Goal: Transaction & Acquisition: Book appointment/travel/reservation

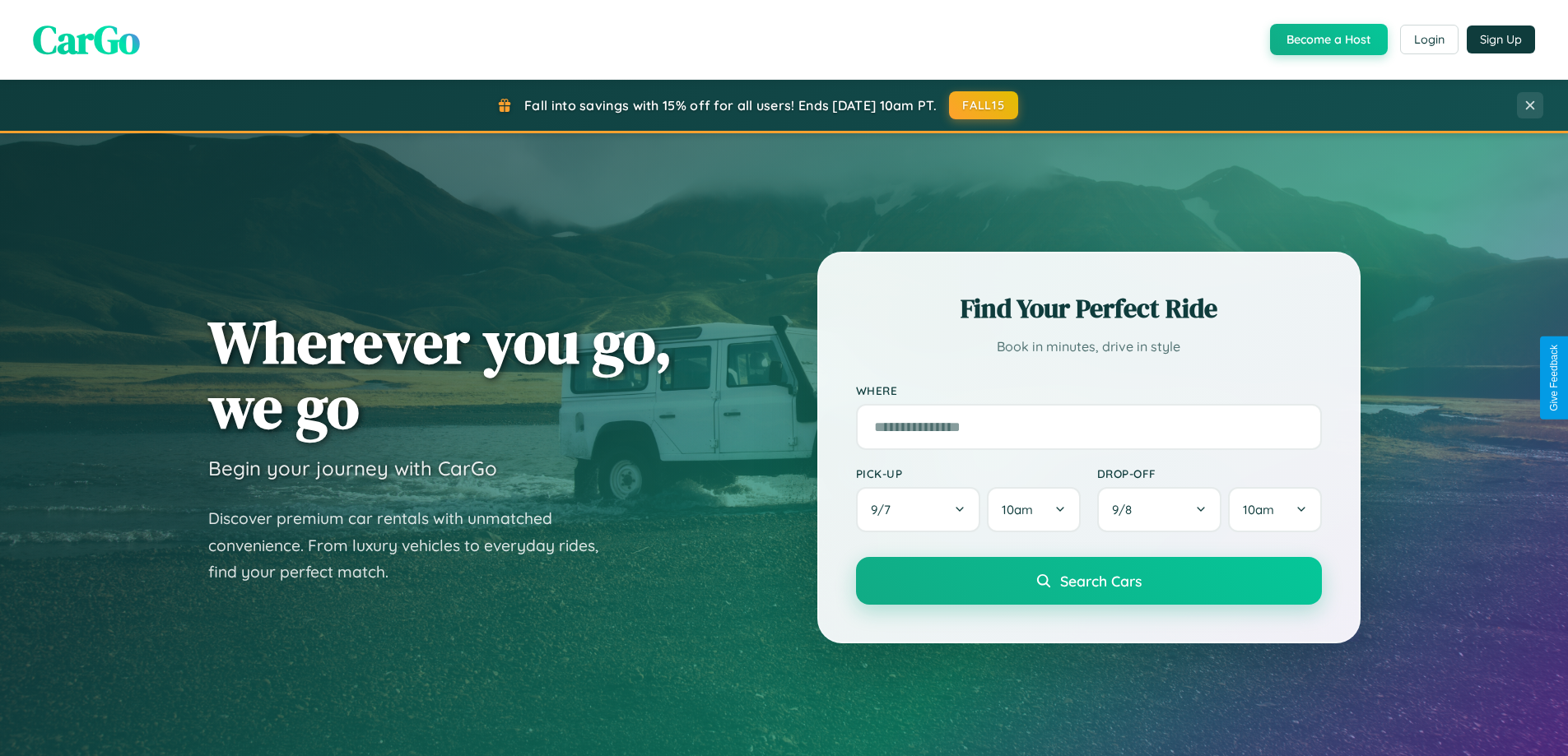
scroll to position [1132, 0]
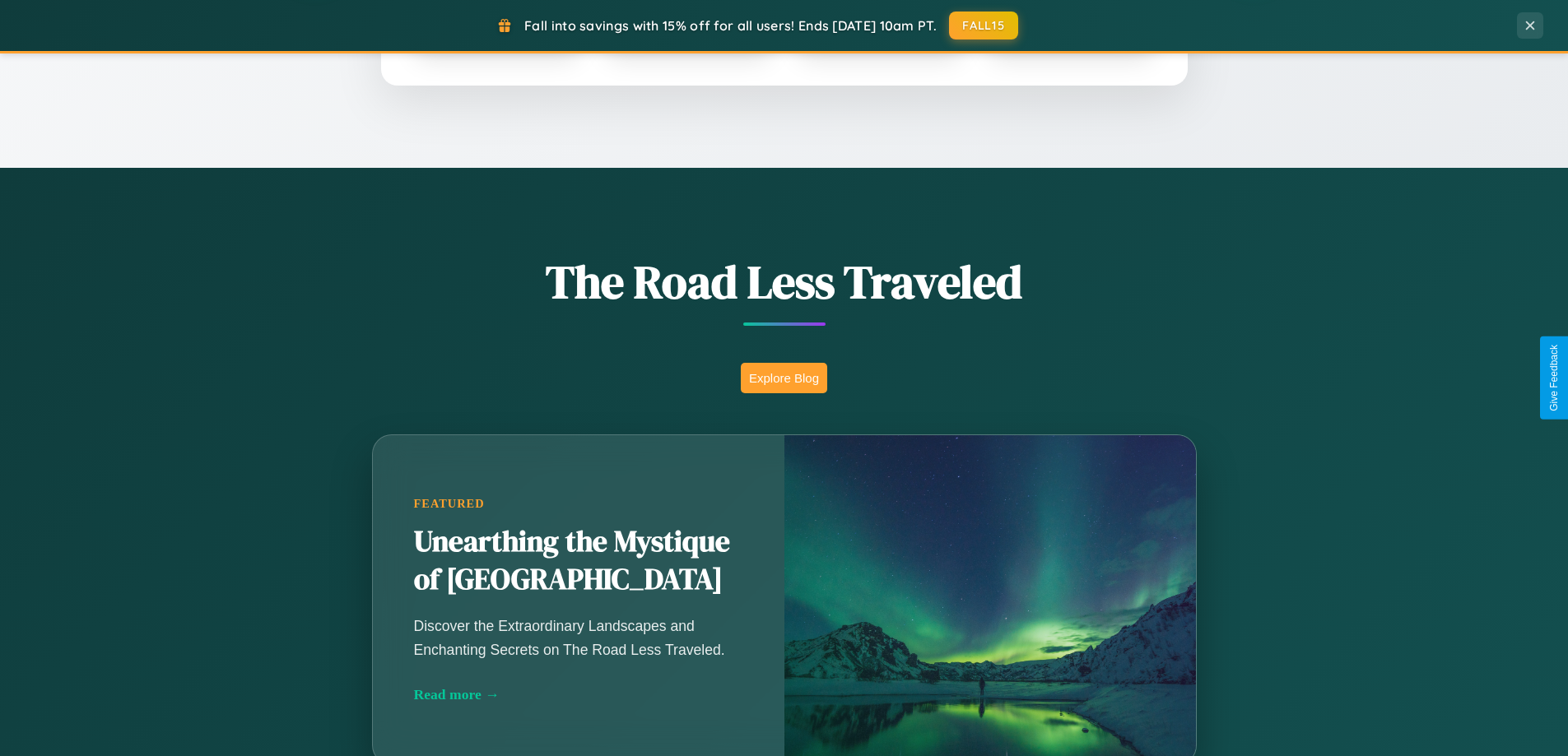
click at [784, 378] on button "Explore Blog" at bounding box center [784, 378] width 86 height 31
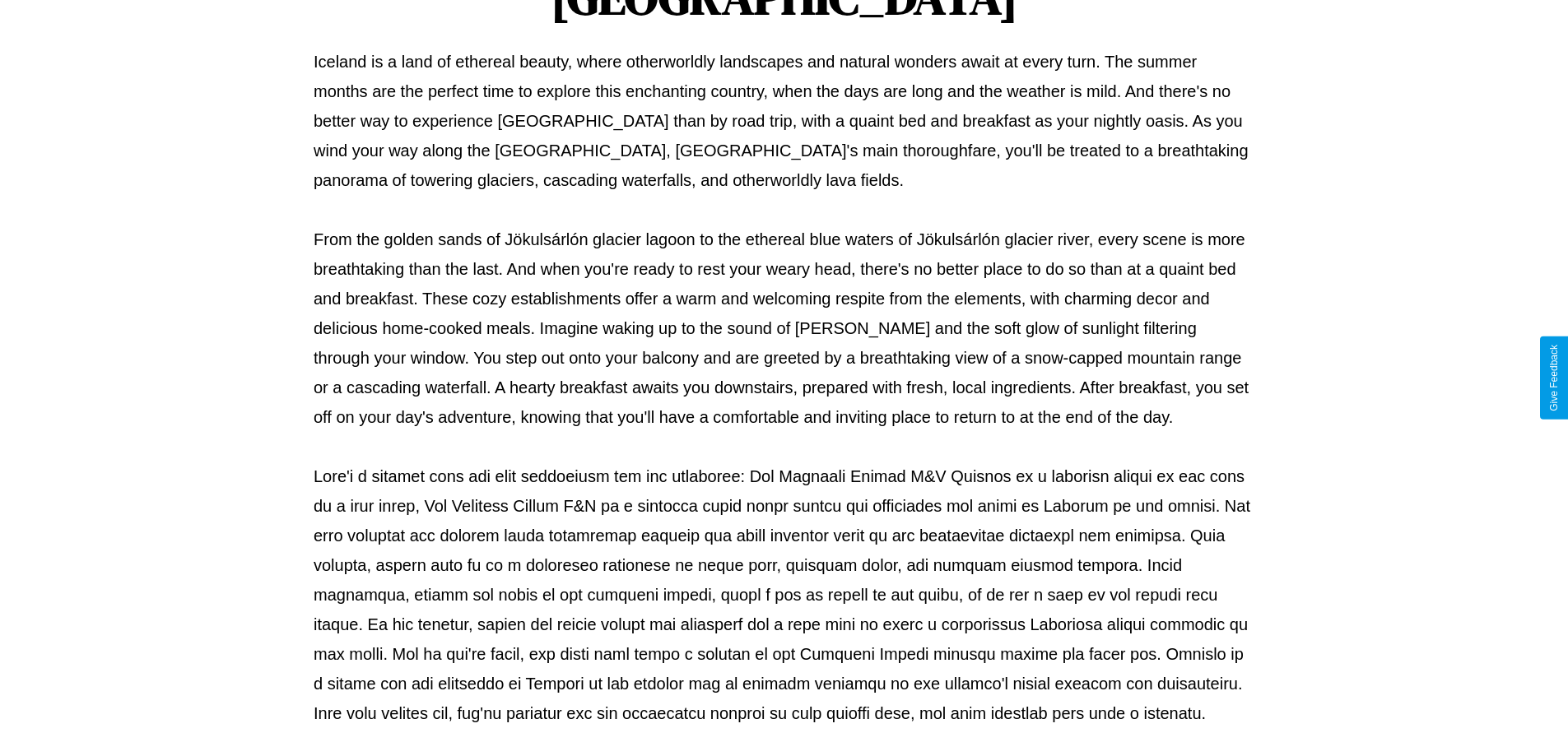
scroll to position [532, 0]
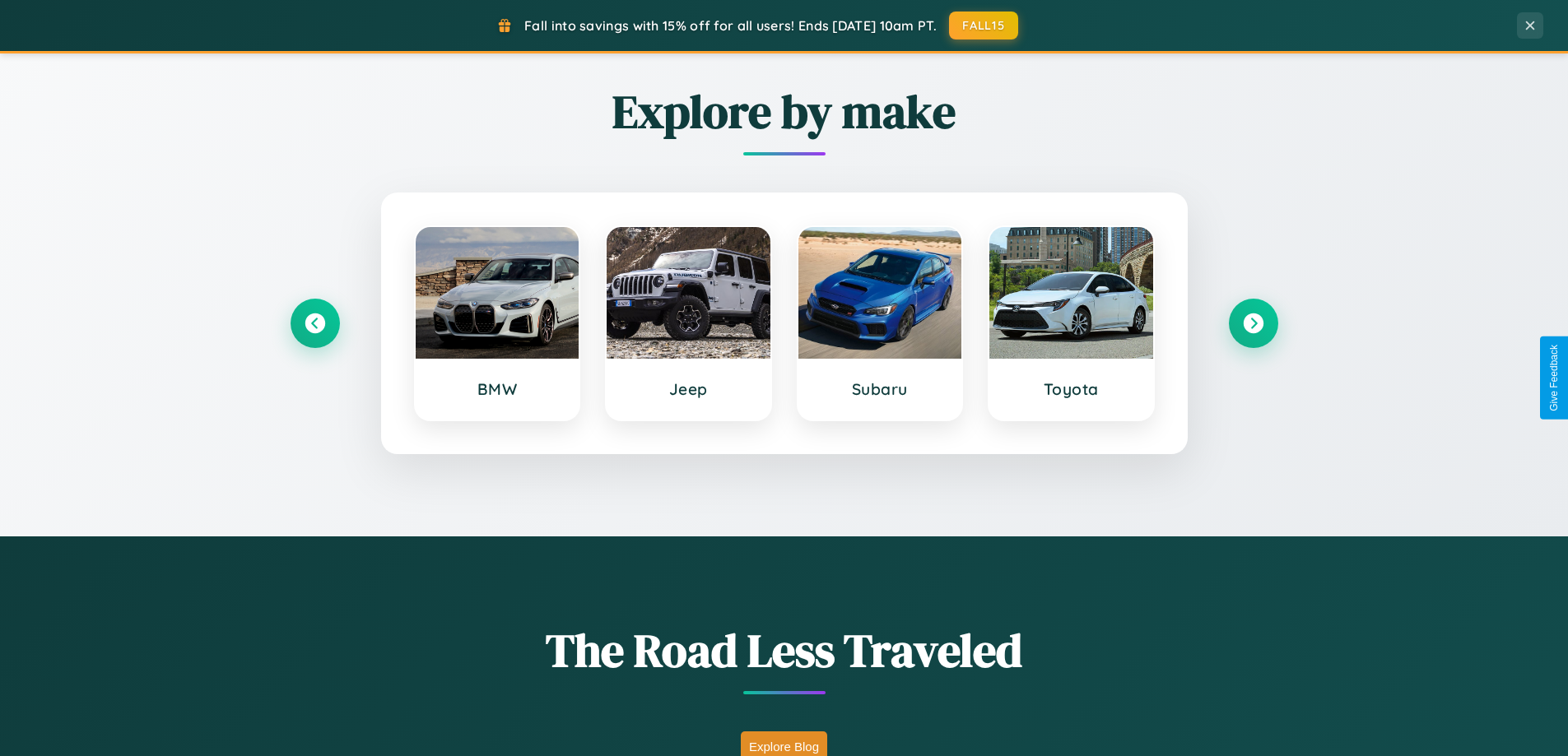
scroll to position [709, 0]
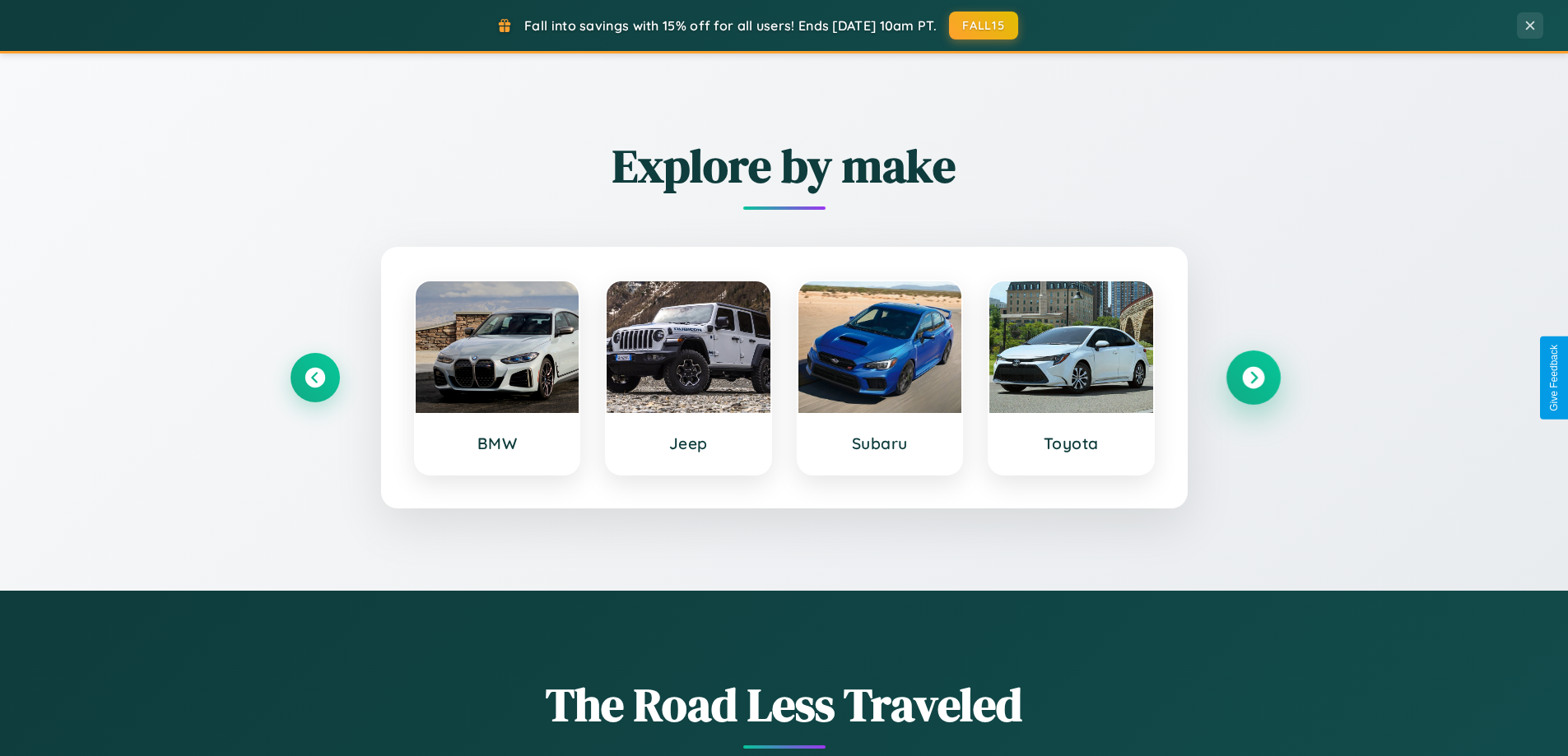
click at [1253, 378] on icon at bounding box center [1253, 378] width 22 height 22
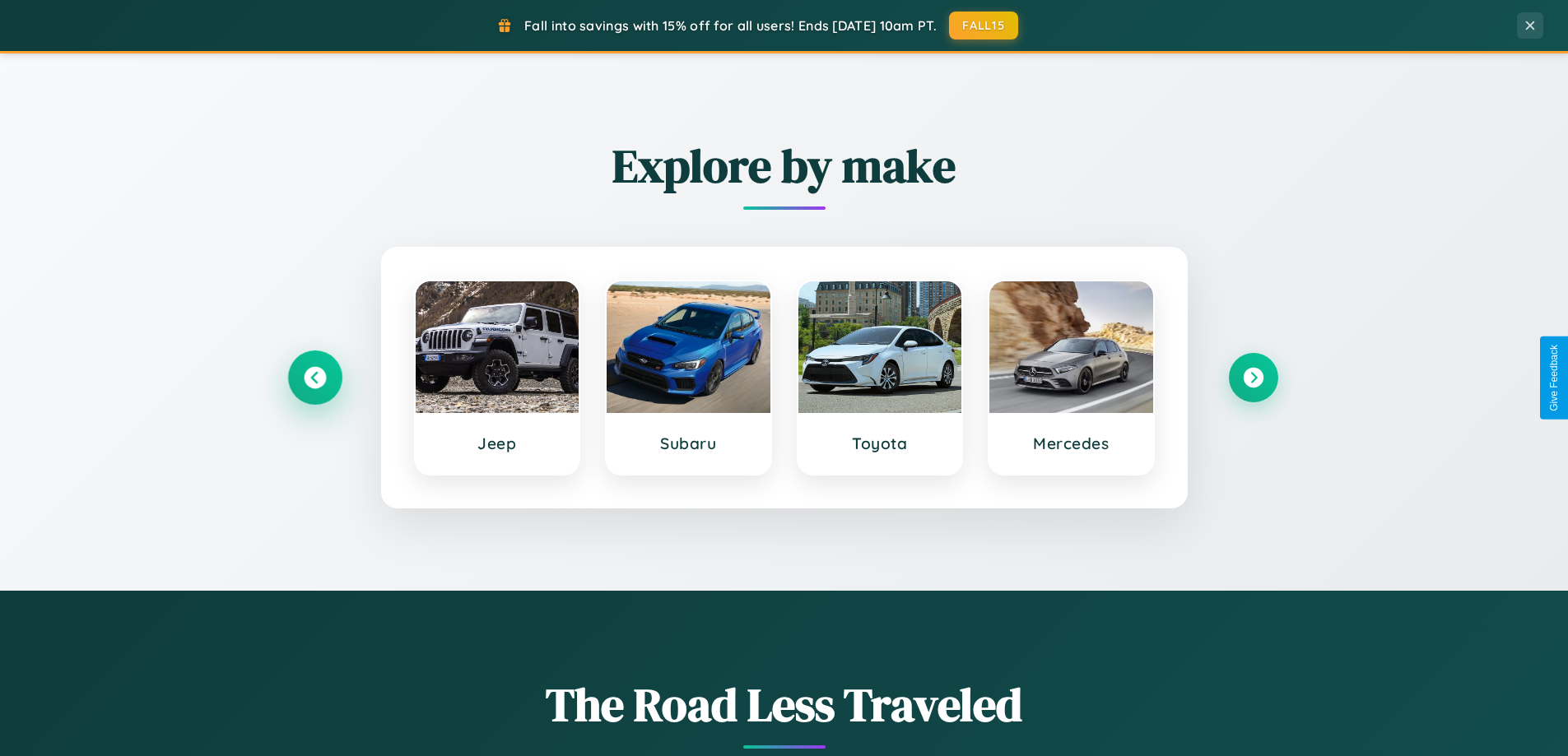
click at [315, 378] on icon at bounding box center [314, 378] width 22 height 22
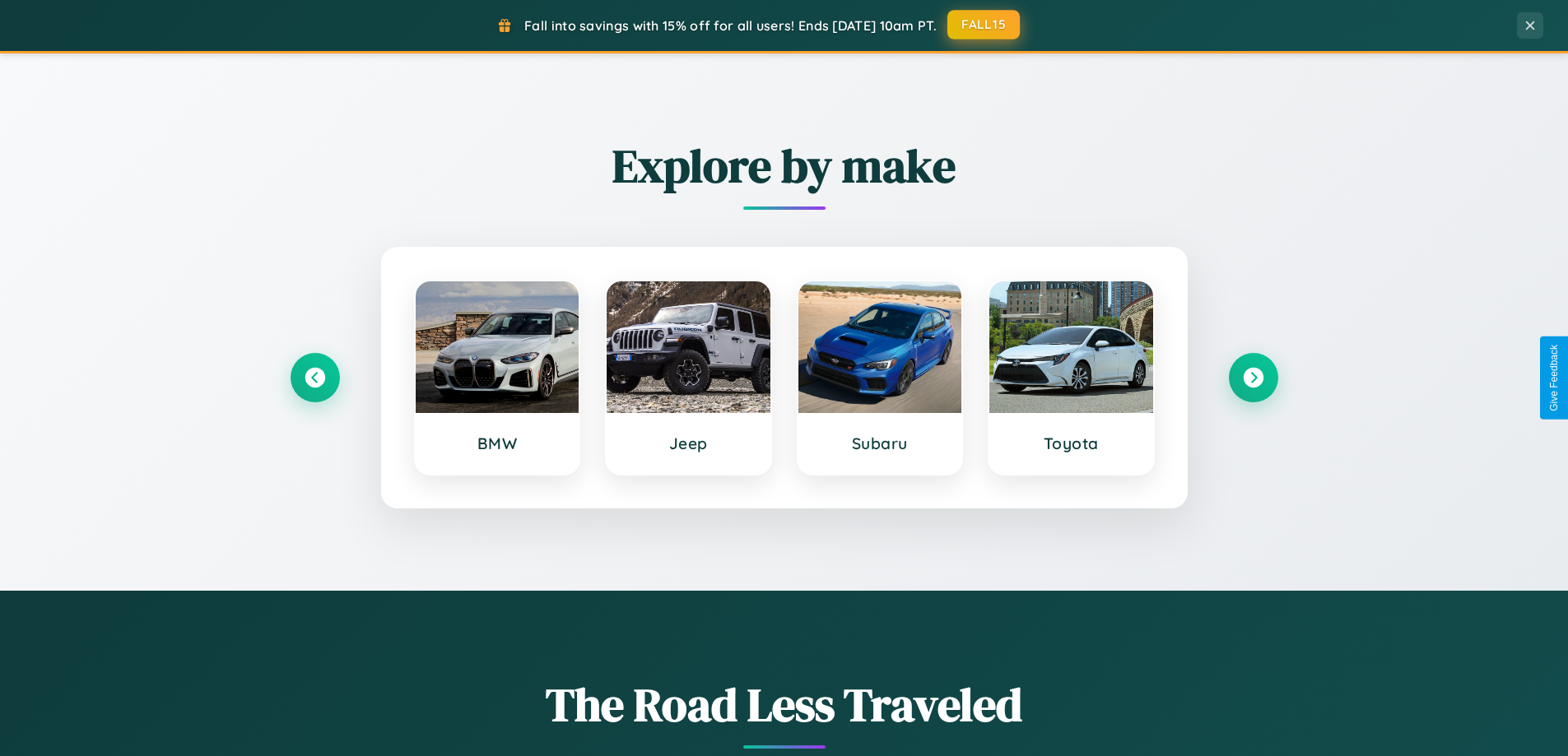
click at [985, 26] on button "FALL15" at bounding box center [984, 24] width 73 height 30
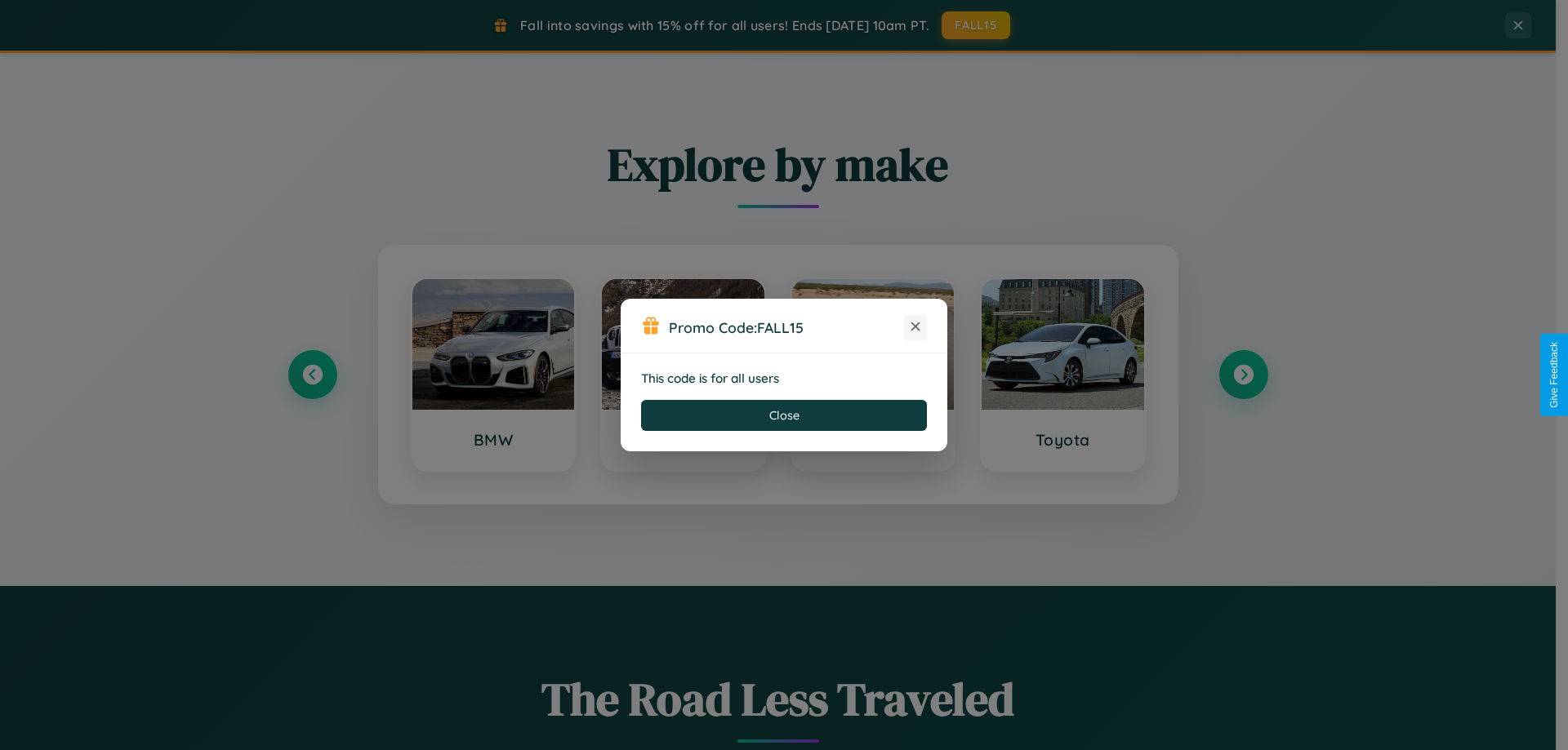
click at [916, 328] on icon at bounding box center [915, 326] width 16 height 16
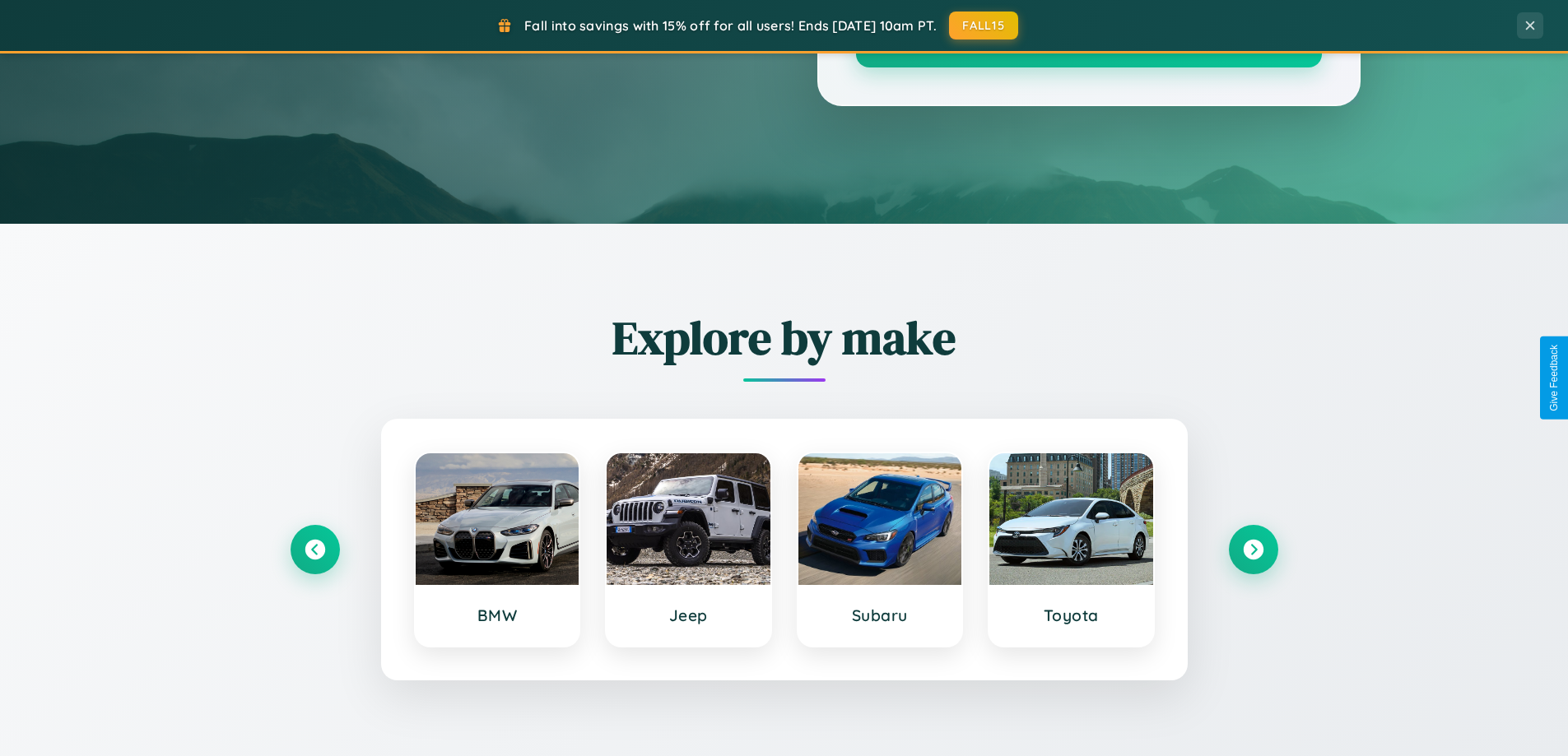
scroll to position [49, 0]
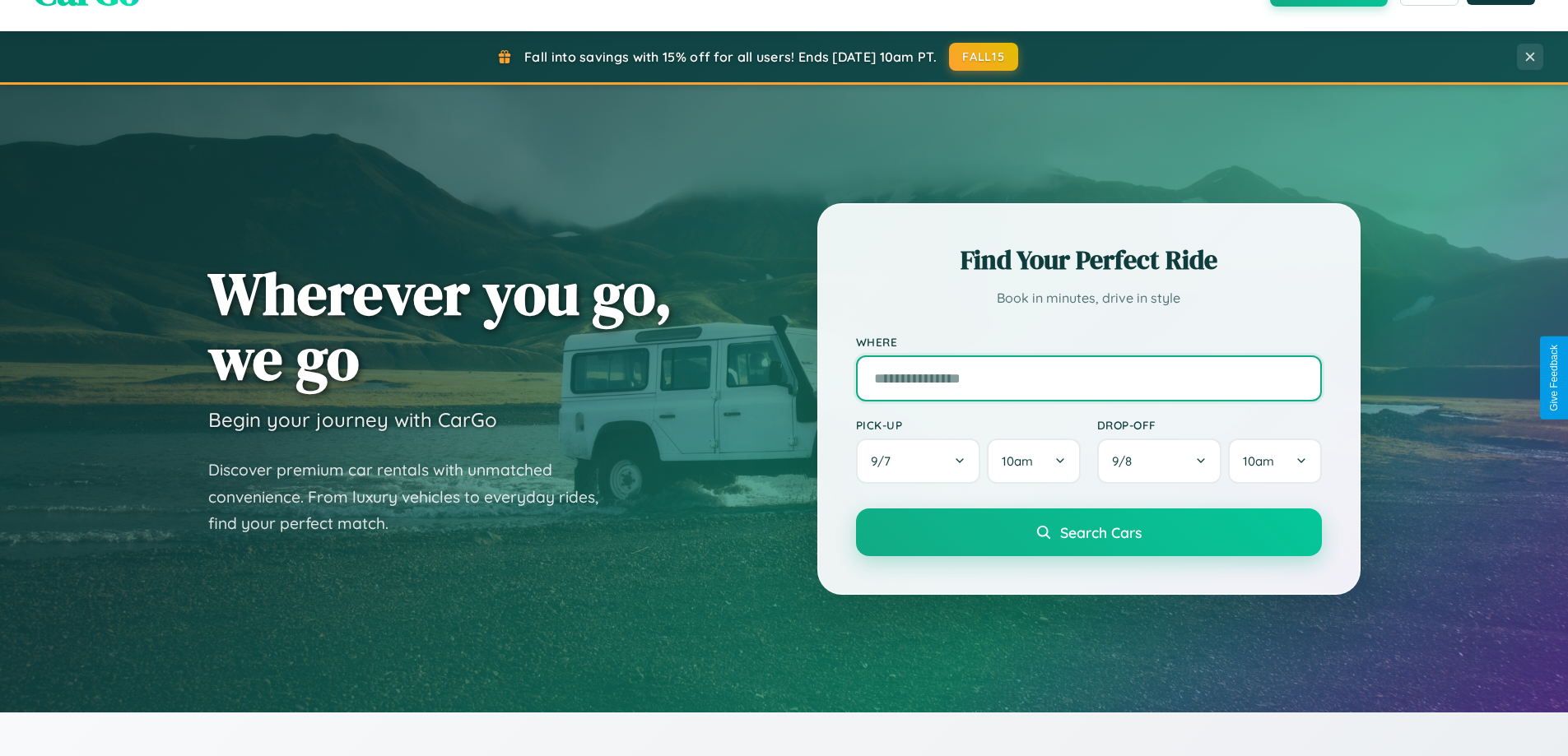
click at [1088, 378] on input "text" at bounding box center [1088, 379] width 466 height 46
type input "**********"
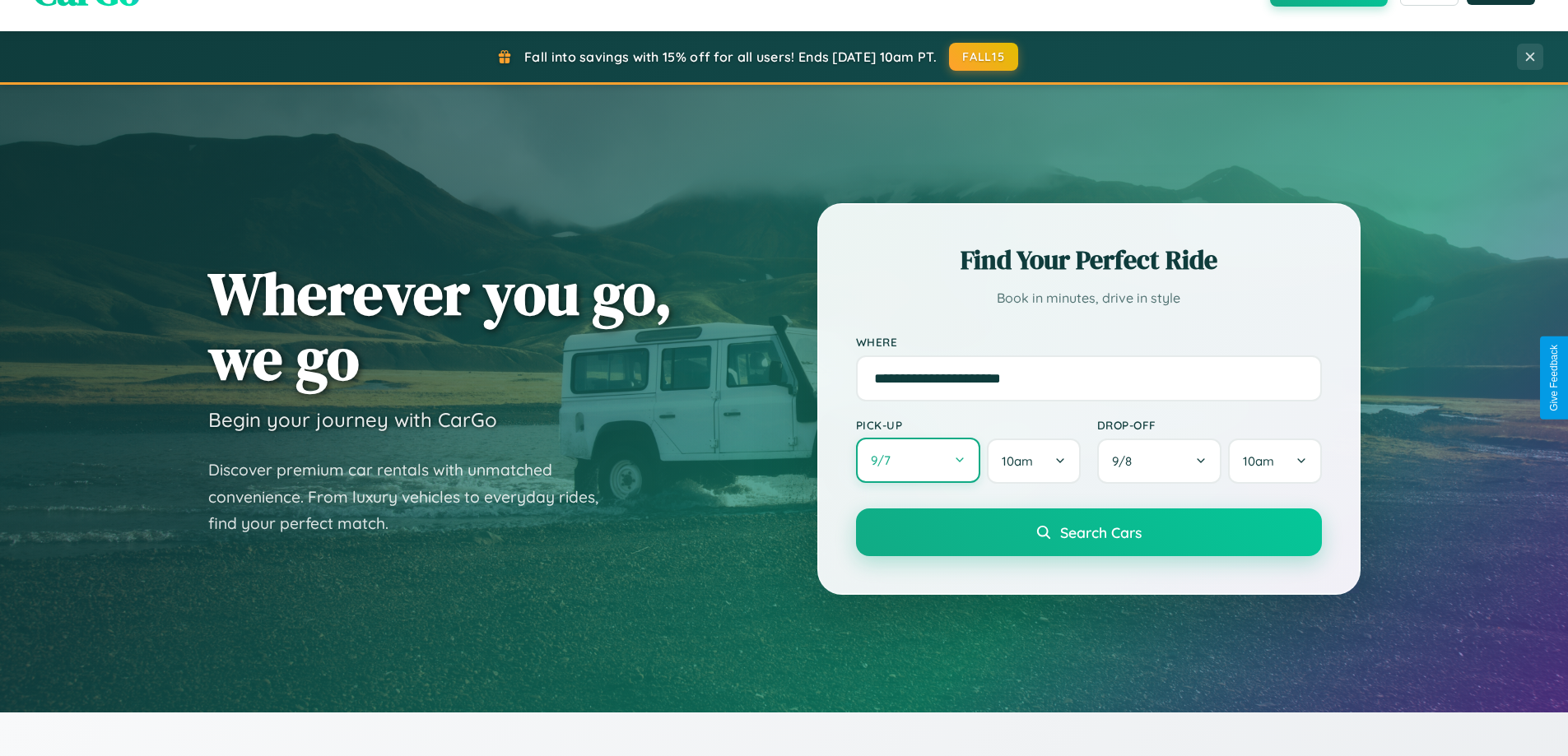
click at [918, 461] on button "9 / 7" at bounding box center [918, 460] width 125 height 45
select select "*"
select select "****"
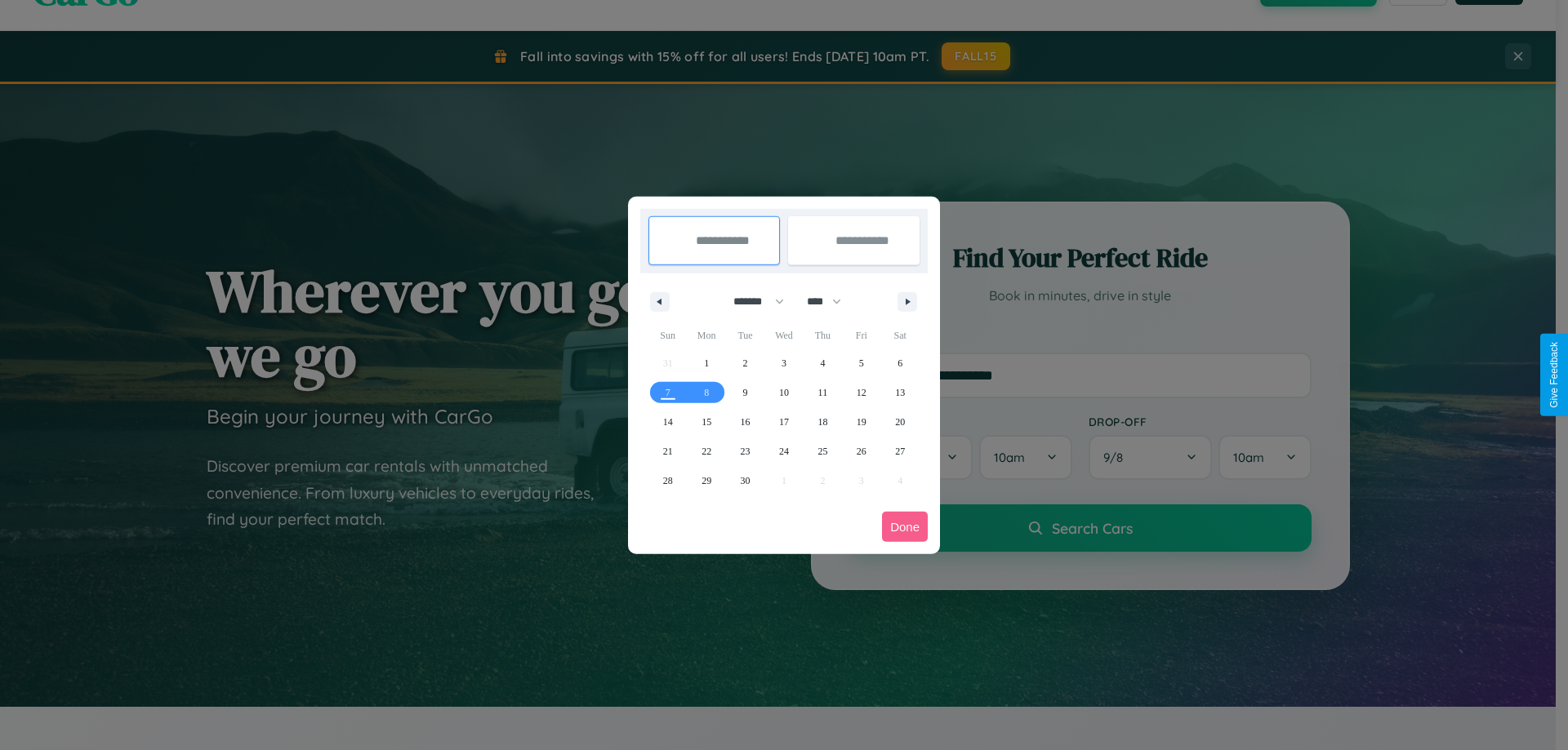
drag, startPoint x: 751, startPoint y: 301, endPoint x: 784, endPoint y: 328, distance: 42.6
click at [751, 301] on select "******* ******** ***** ***** *** **** **** ****** ********* ******* ******** **…" at bounding box center [755, 302] width 69 height 27
select select "*"
drag, startPoint x: 832, startPoint y: 301, endPoint x: 784, endPoint y: 328, distance: 55.1
click at [832, 301] on select "**** **** **** **** **** **** **** **** **** **** **** **** **** **** **** ****…" at bounding box center [823, 302] width 49 height 27
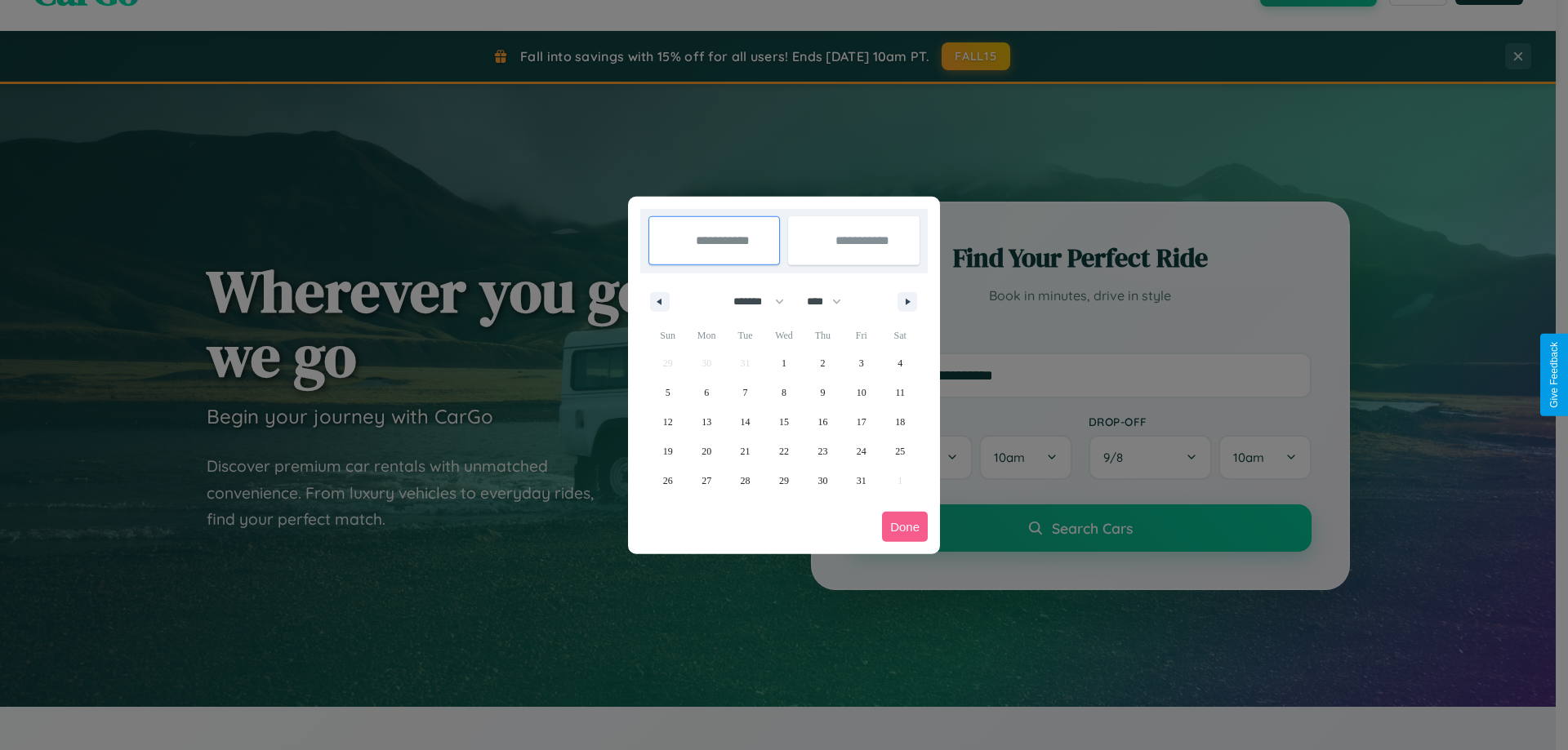
select select "****"
click at [784, 422] on span "14" at bounding box center [784, 422] width 9 height 29
type input "**********"
click at [745, 451] on span "20" at bounding box center [746, 451] width 9 height 29
type input "**********"
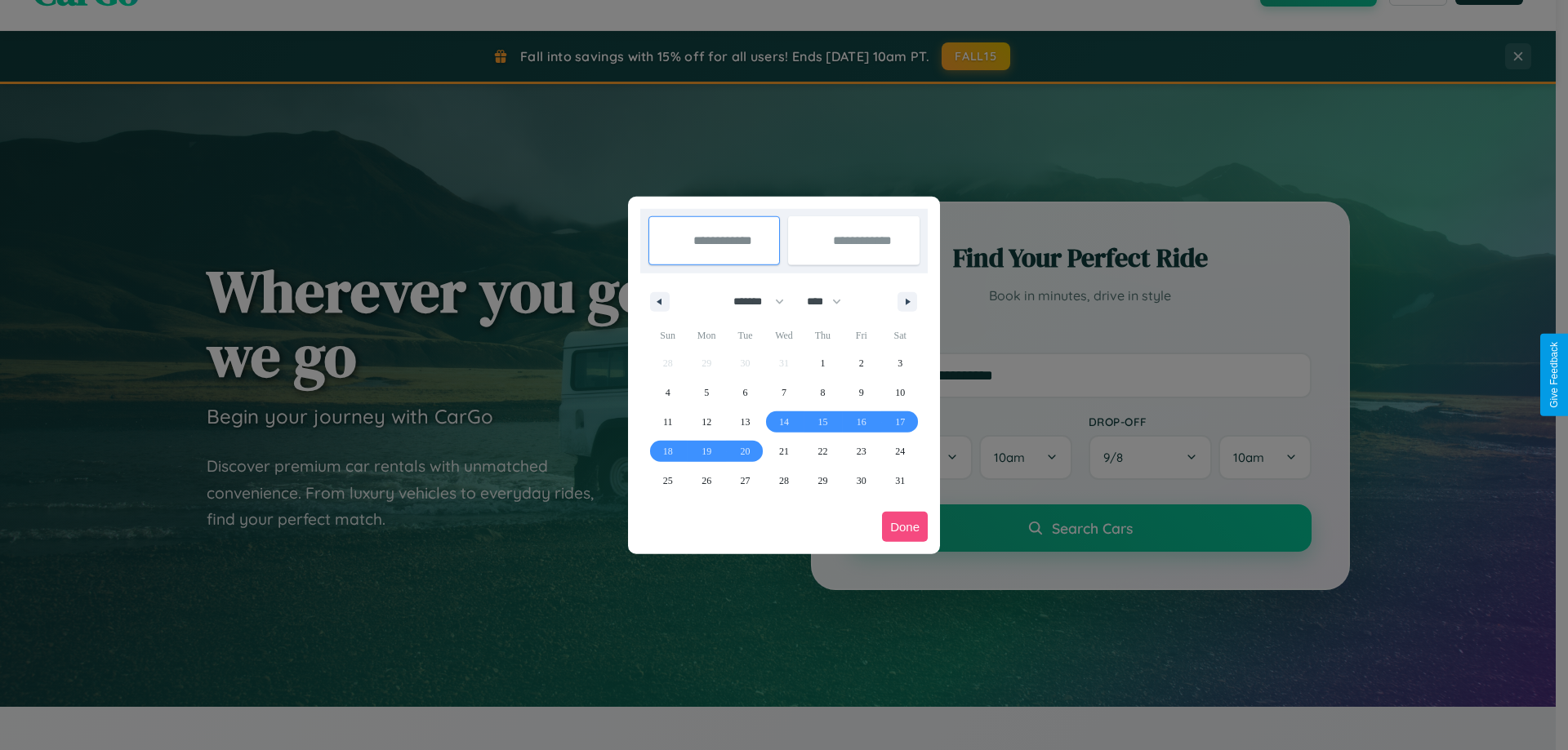
click at [905, 527] on button "Done" at bounding box center [905, 527] width 46 height 30
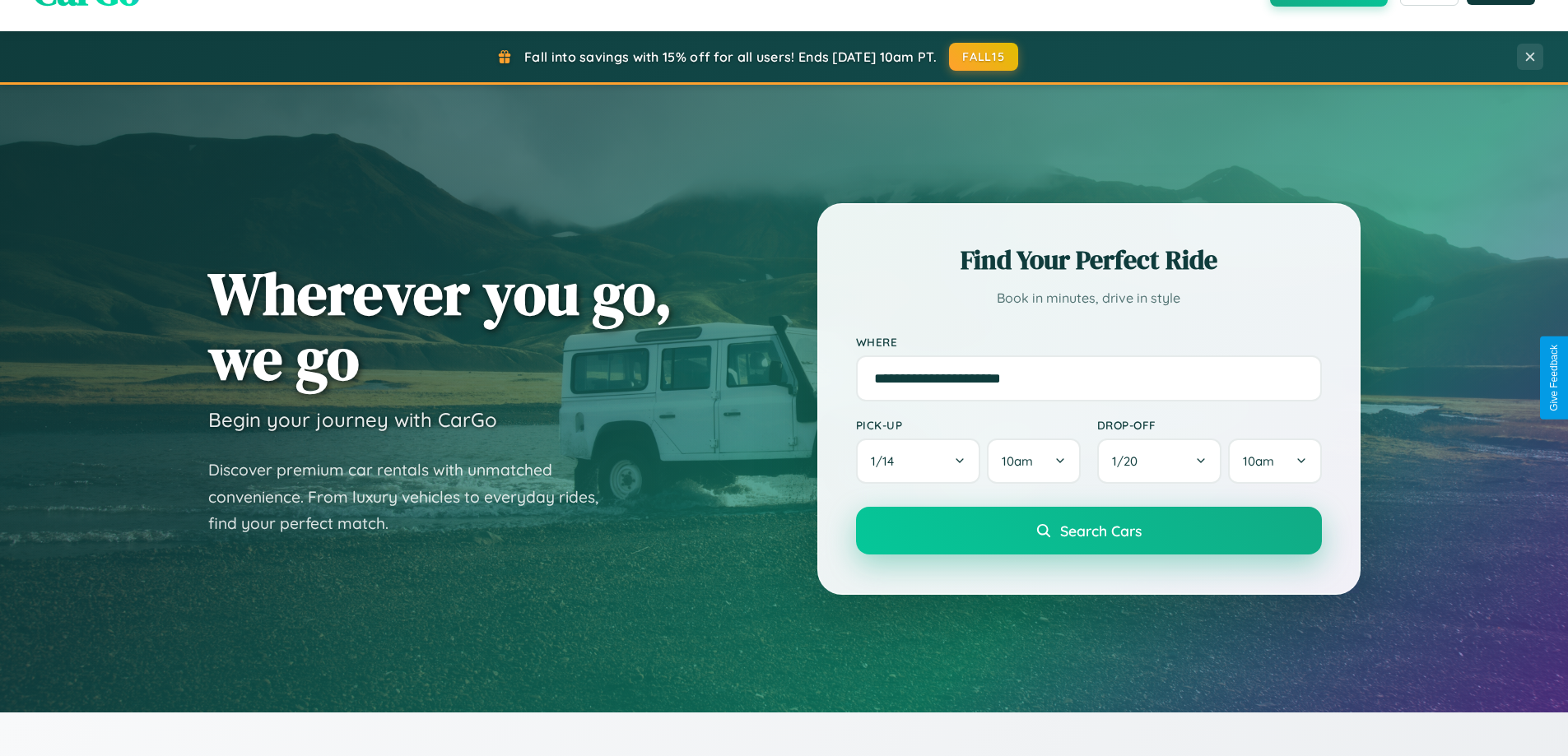
click at [1088, 531] on span "Search Cars" at bounding box center [1101, 530] width 81 height 18
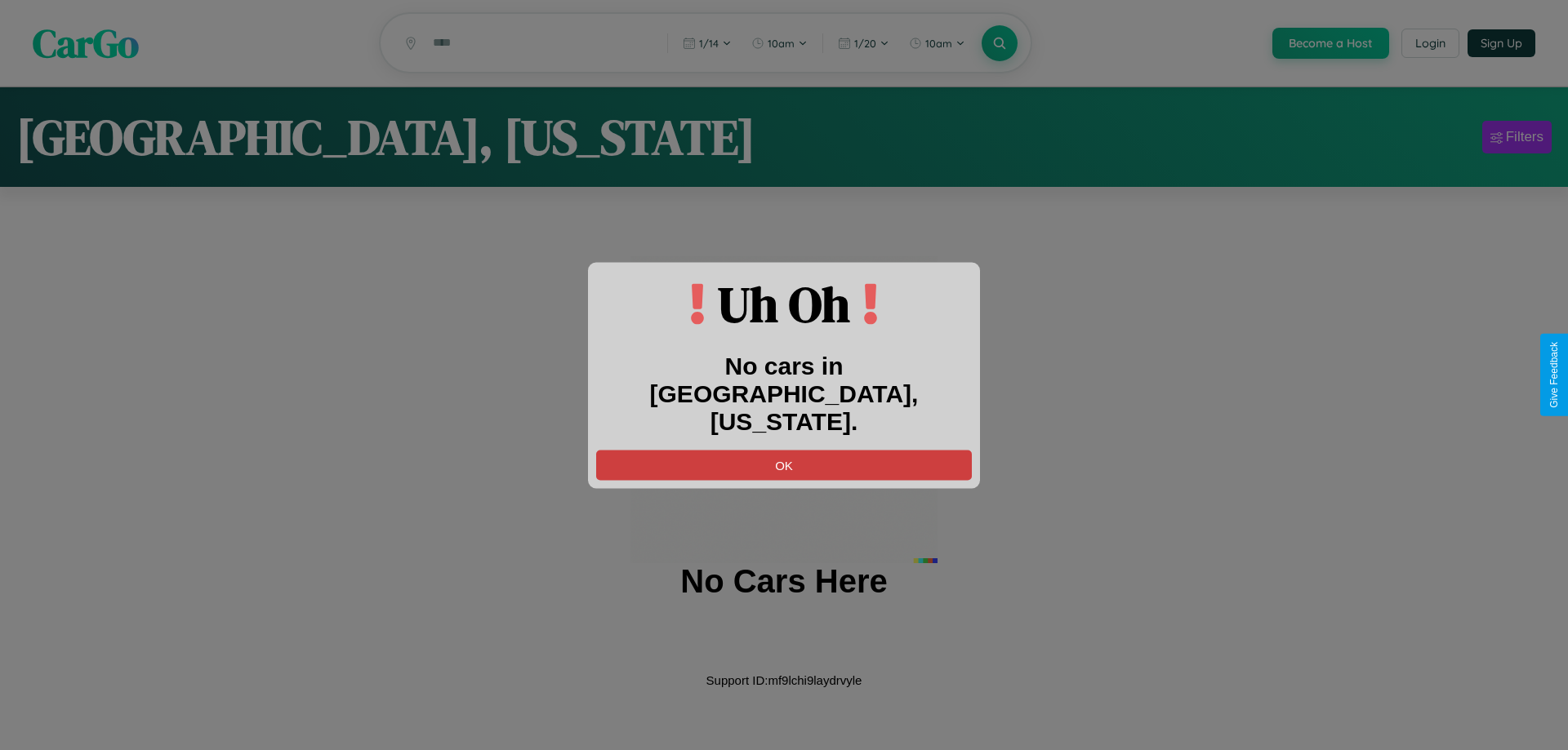
click at [784, 451] on button "OK" at bounding box center [784, 465] width 376 height 30
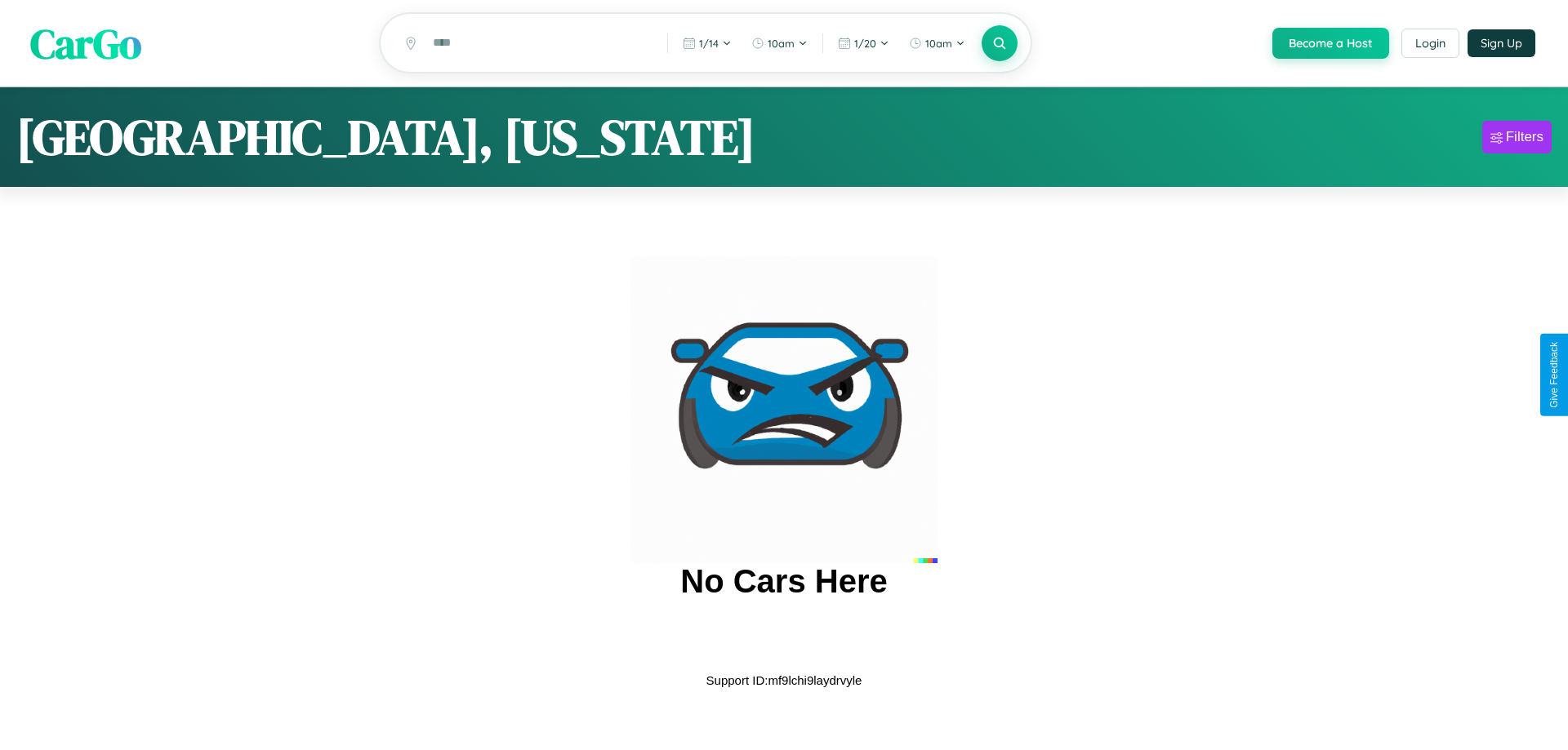
click at [85, 44] on span "CarGo" at bounding box center [85, 42] width 111 height 56
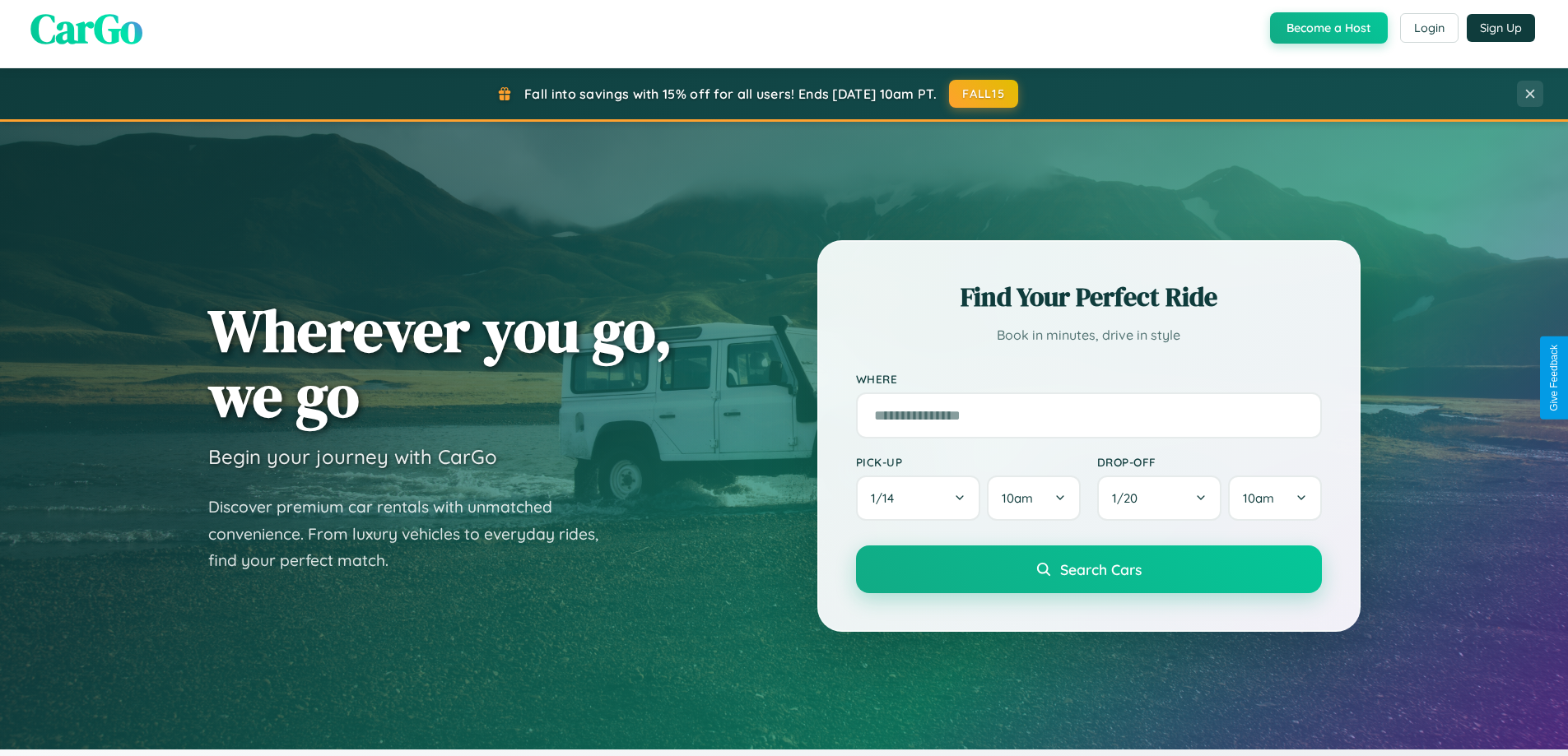
scroll to position [2644, 0]
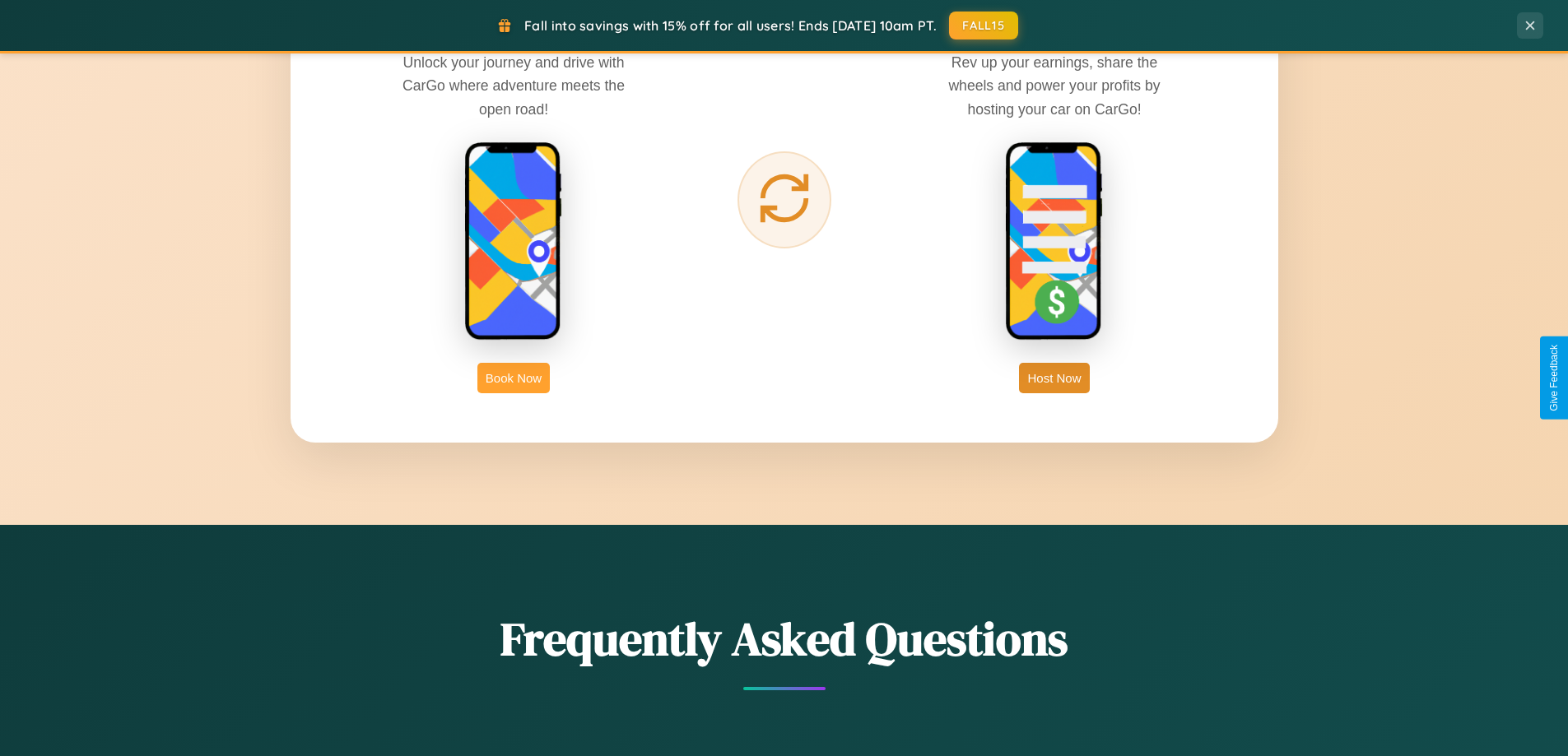
click at [514, 378] on button "Book Now" at bounding box center [514, 378] width 73 height 31
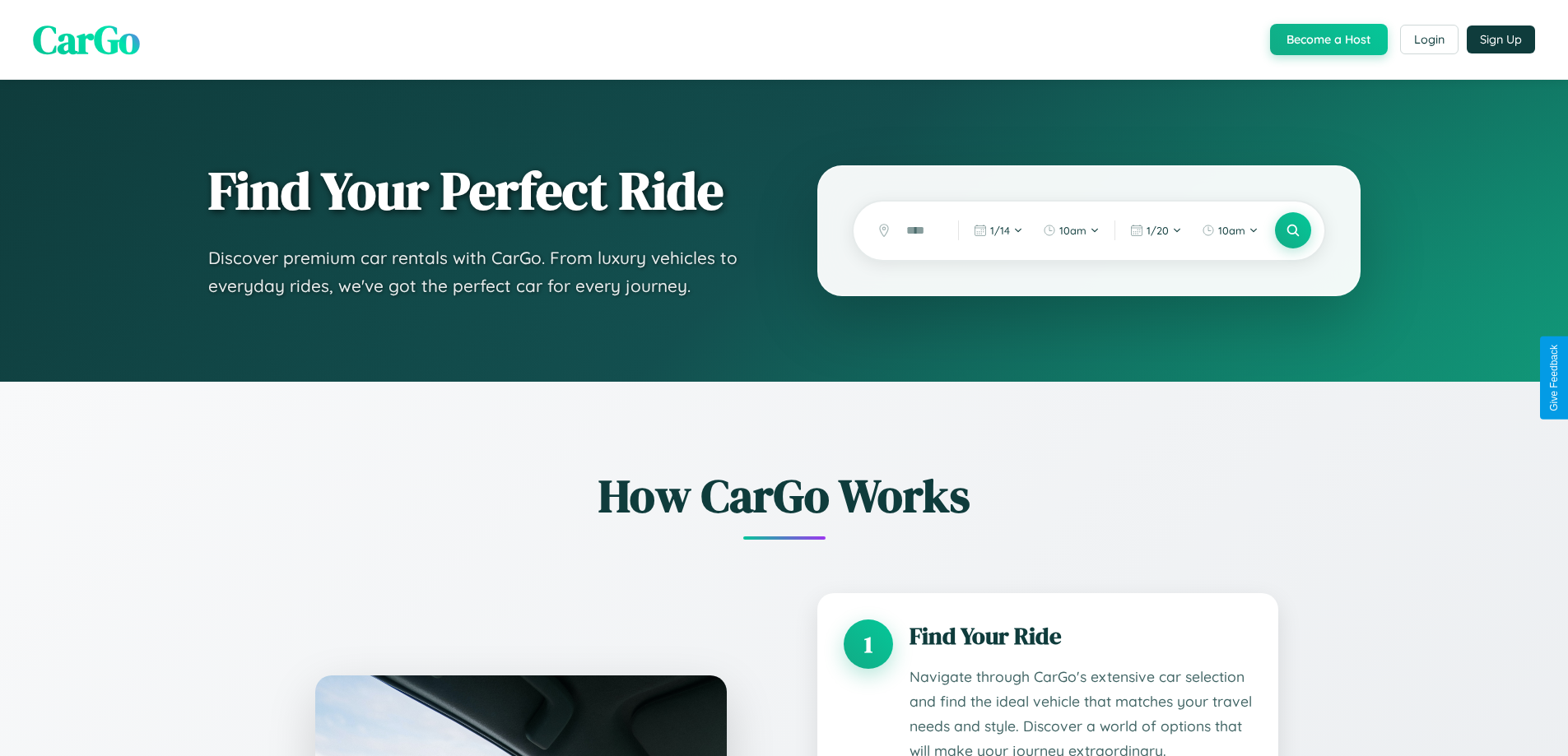
scroll to position [2400, 0]
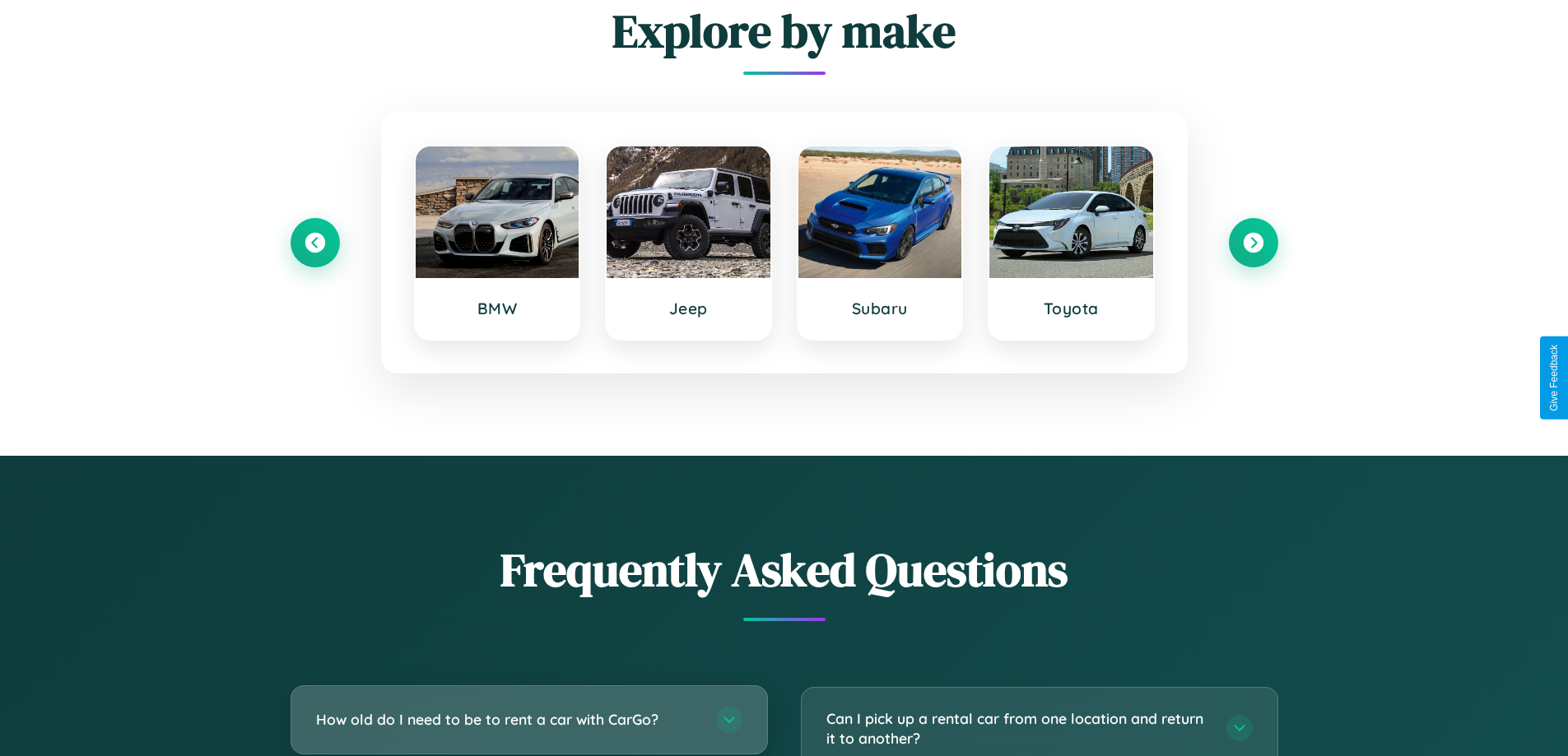
click at [528, 720] on h3 "How old do I need to be to rent a car with CarGo?" at bounding box center [507, 720] width 384 height 21
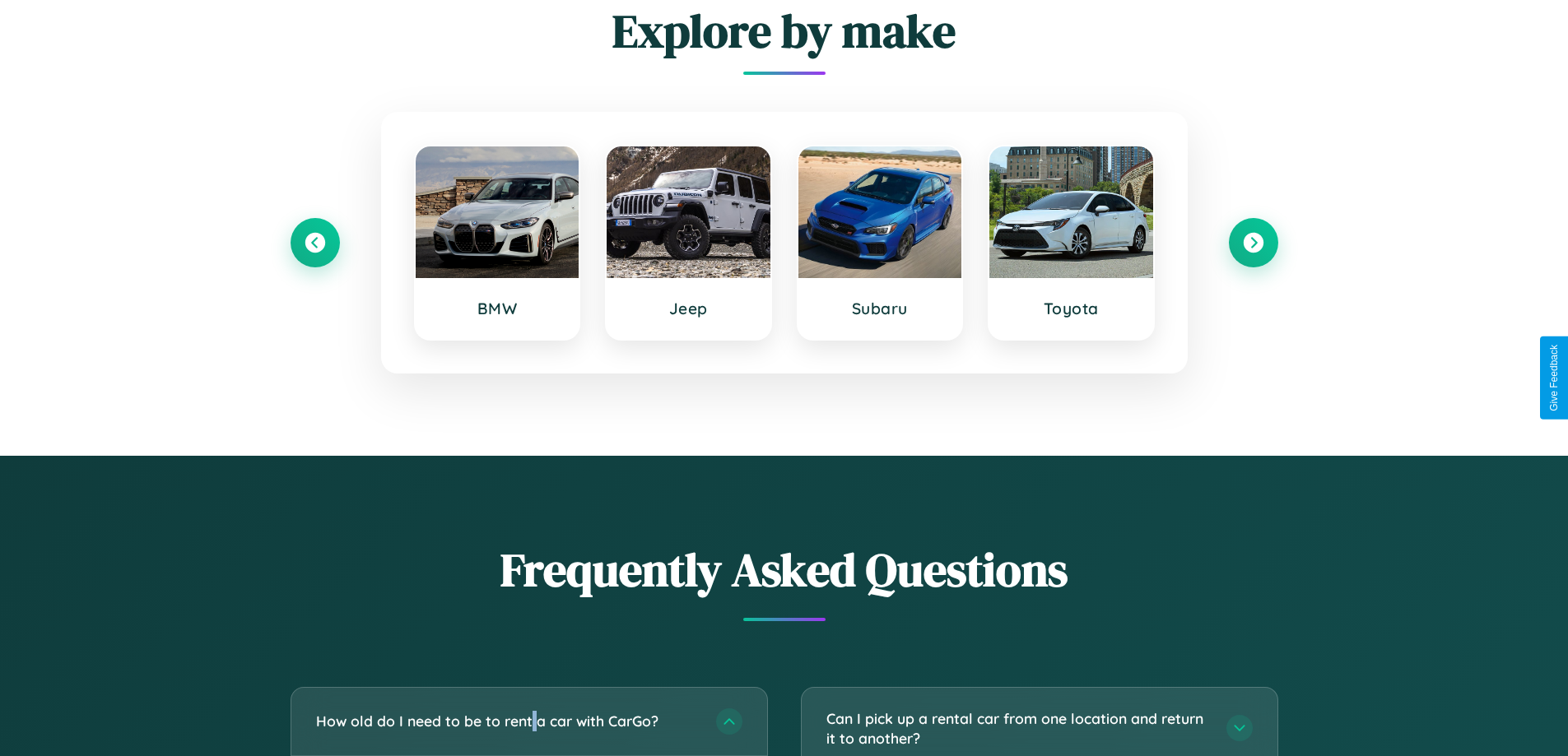
scroll to position [0, 0]
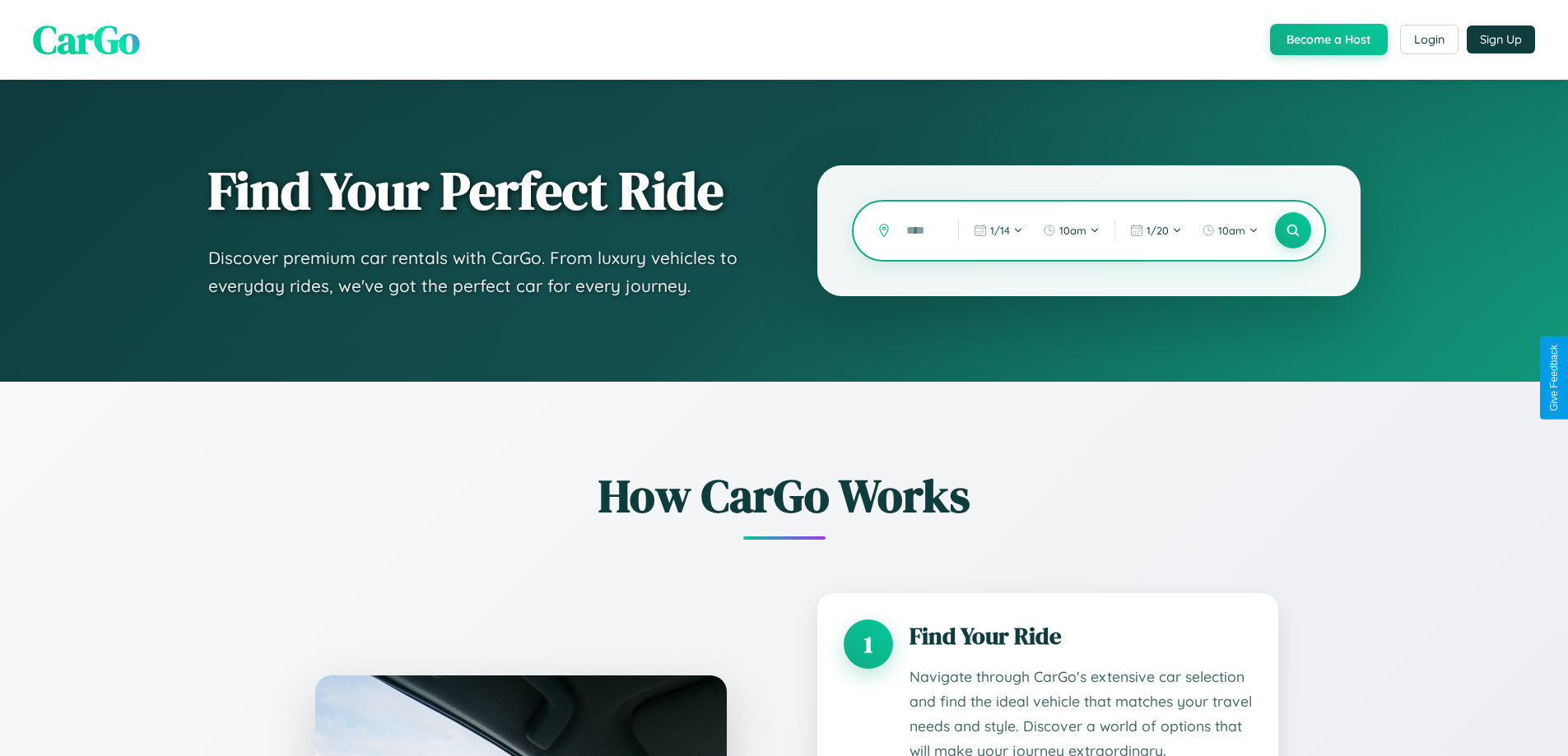
click at [921, 231] on input "text" at bounding box center [920, 231] width 44 height 29
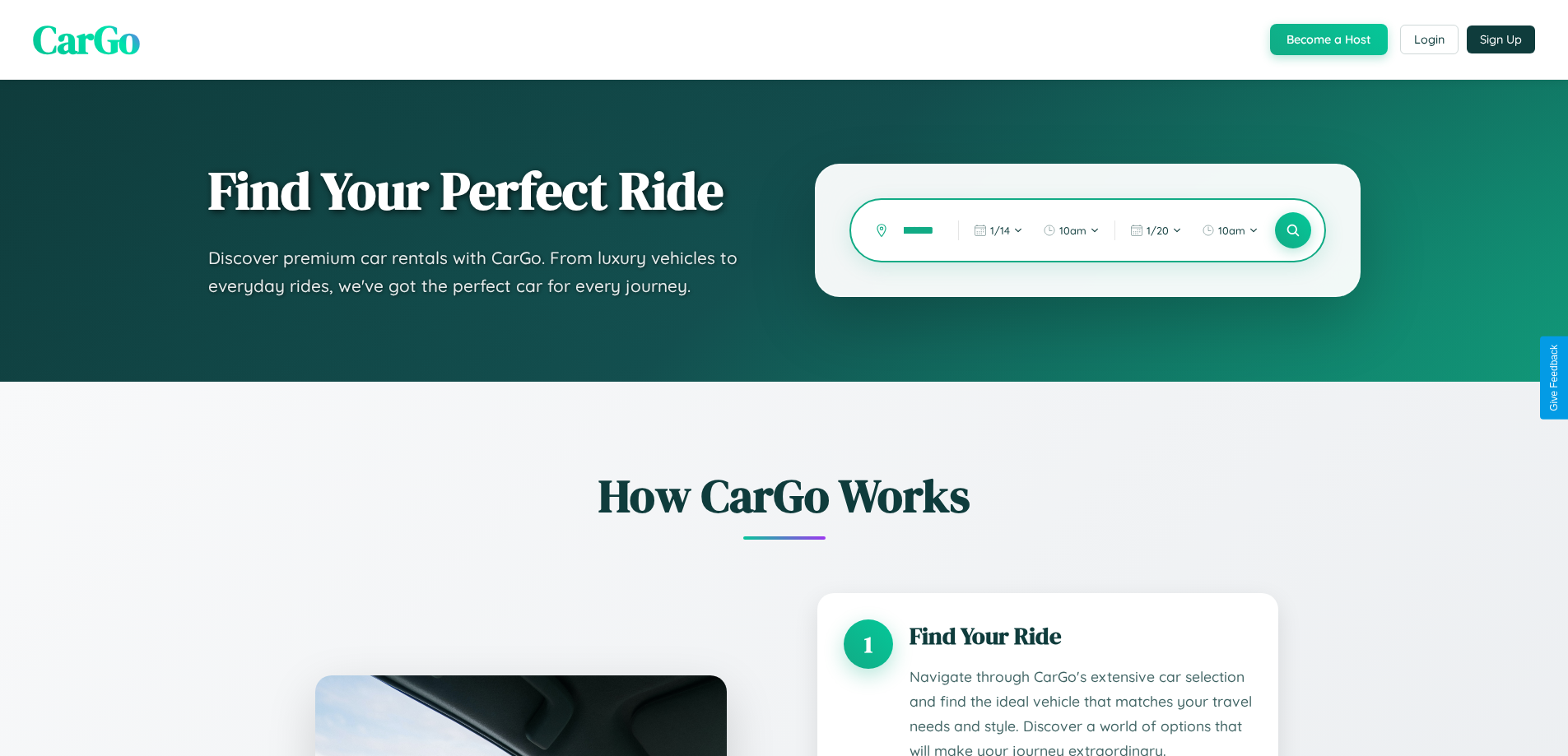
scroll to position [0, 28]
type input "*********"
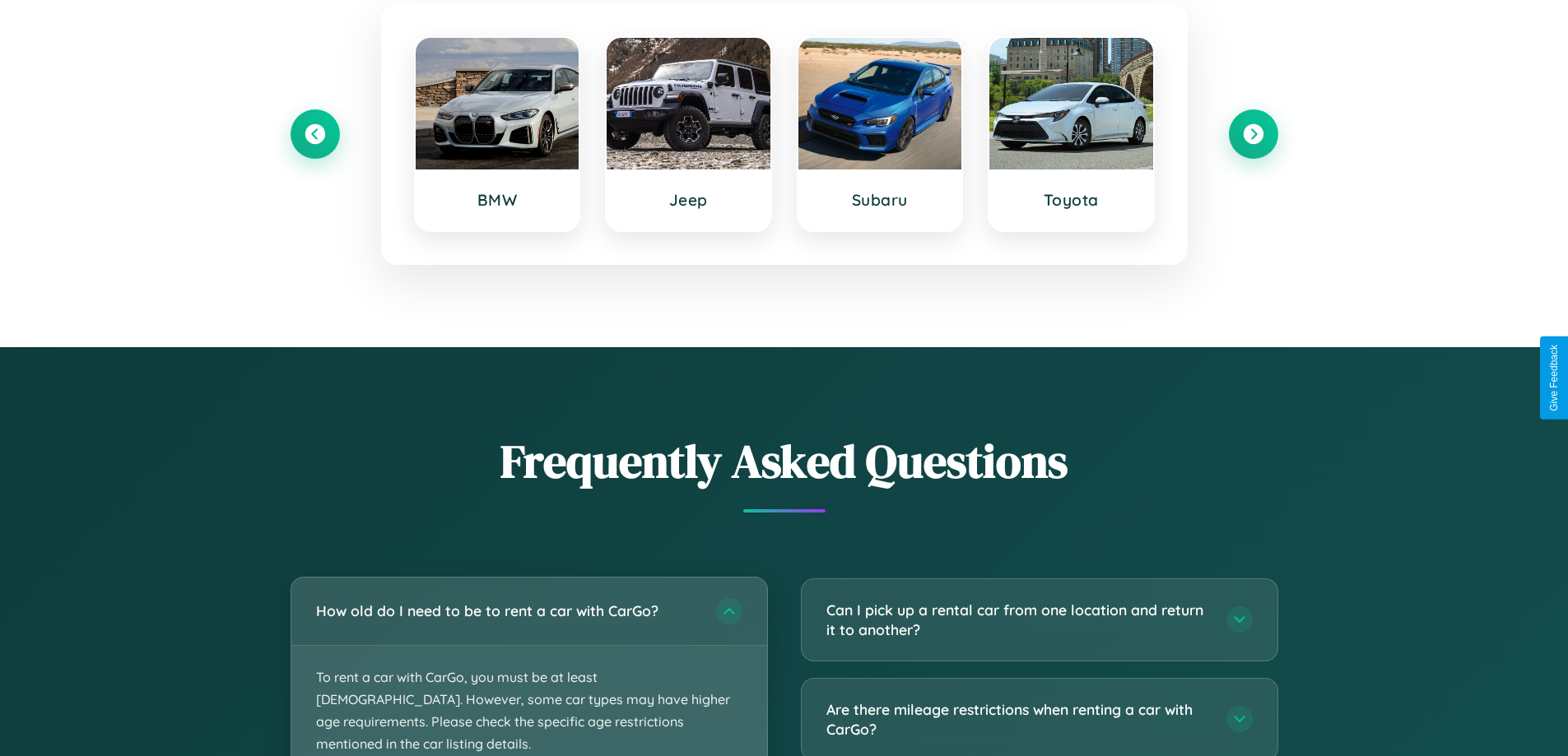
scroll to position [0, 0]
click at [528, 665] on p "To rent a car with CarGo, you must be at least [DEMOGRAPHIC_DATA]. However, som…" at bounding box center [528, 711] width 476 height 131
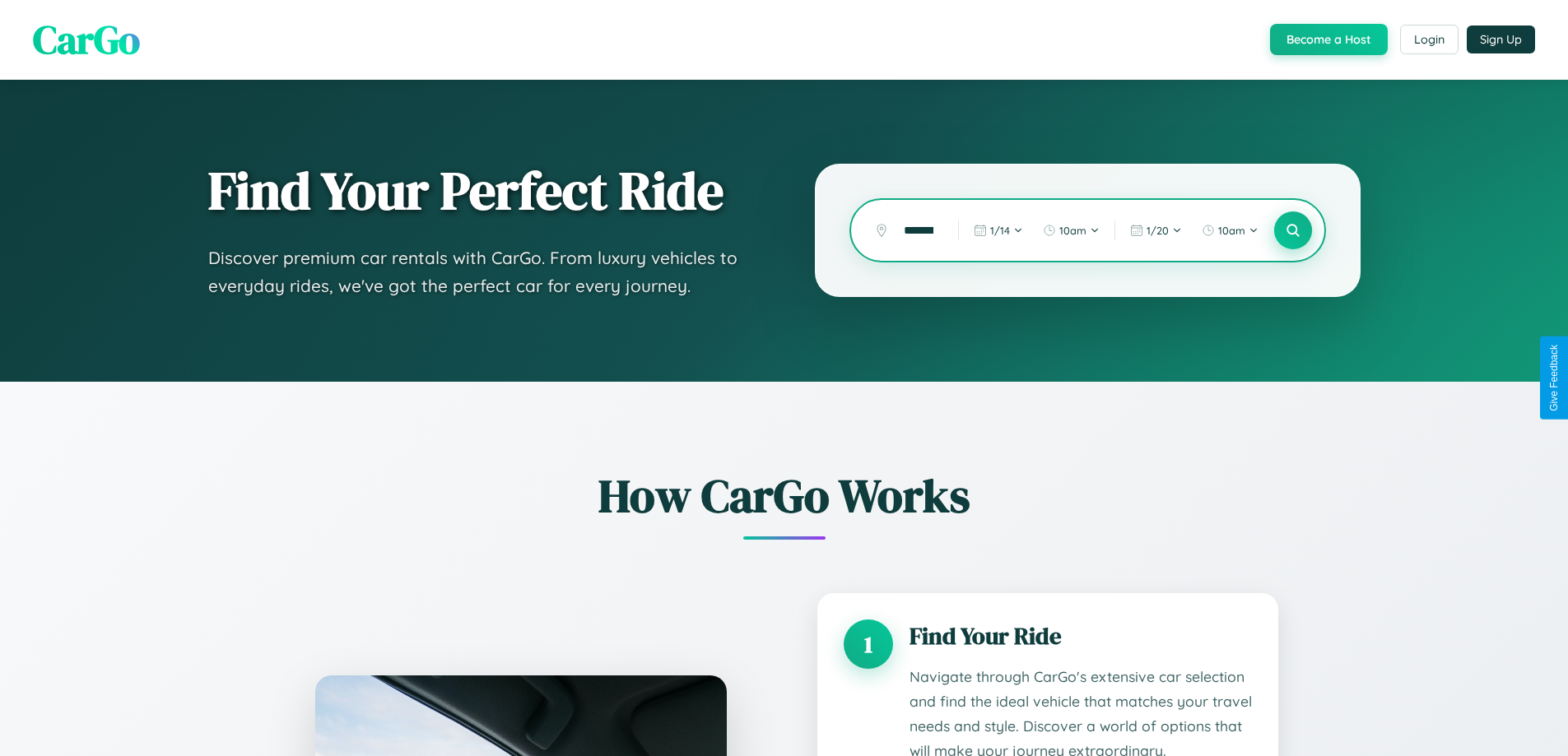
click at [1292, 231] on icon at bounding box center [1293, 231] width 15 height 15
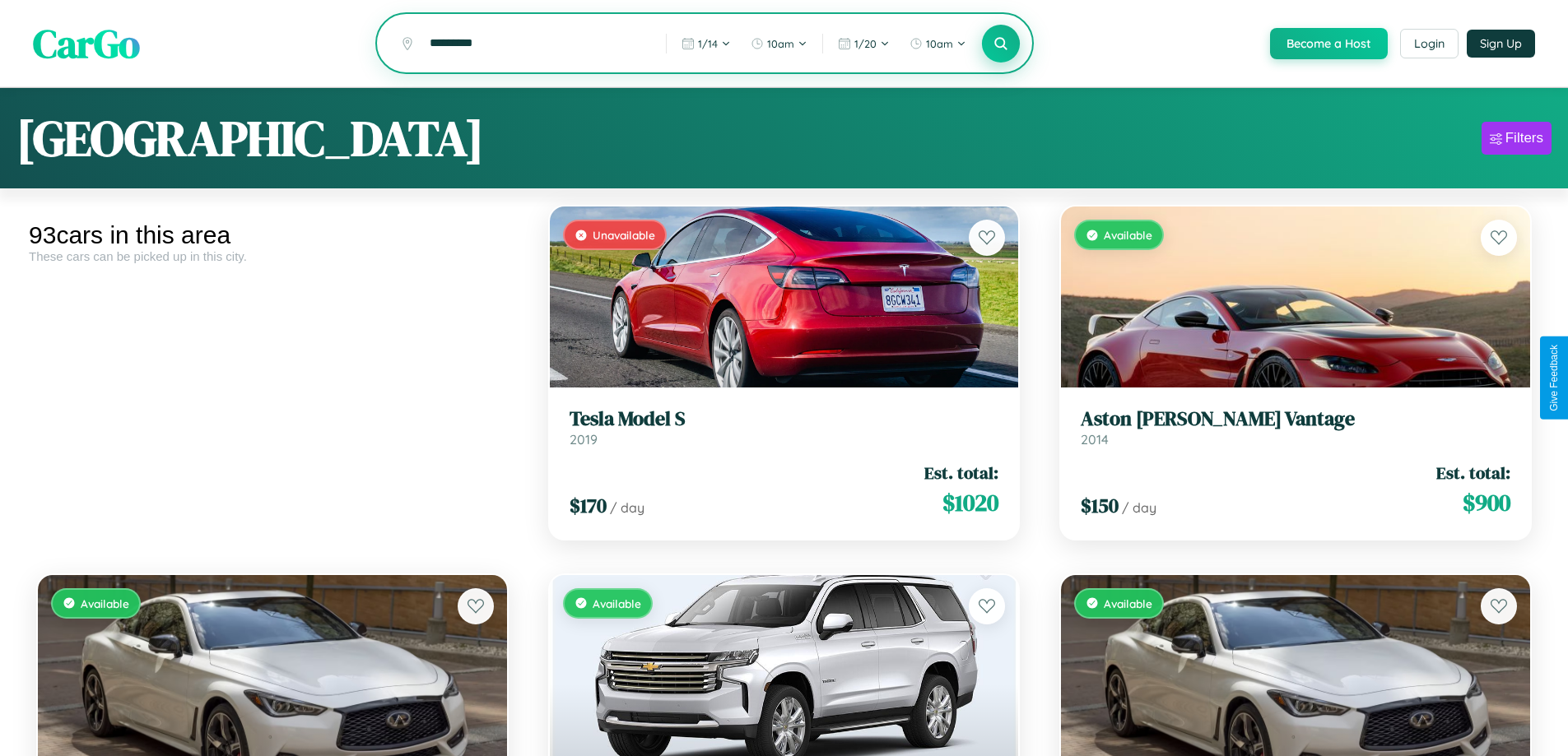
click at [1000, 44] on icon at bounding box center [1001, 43] width 15 height 15
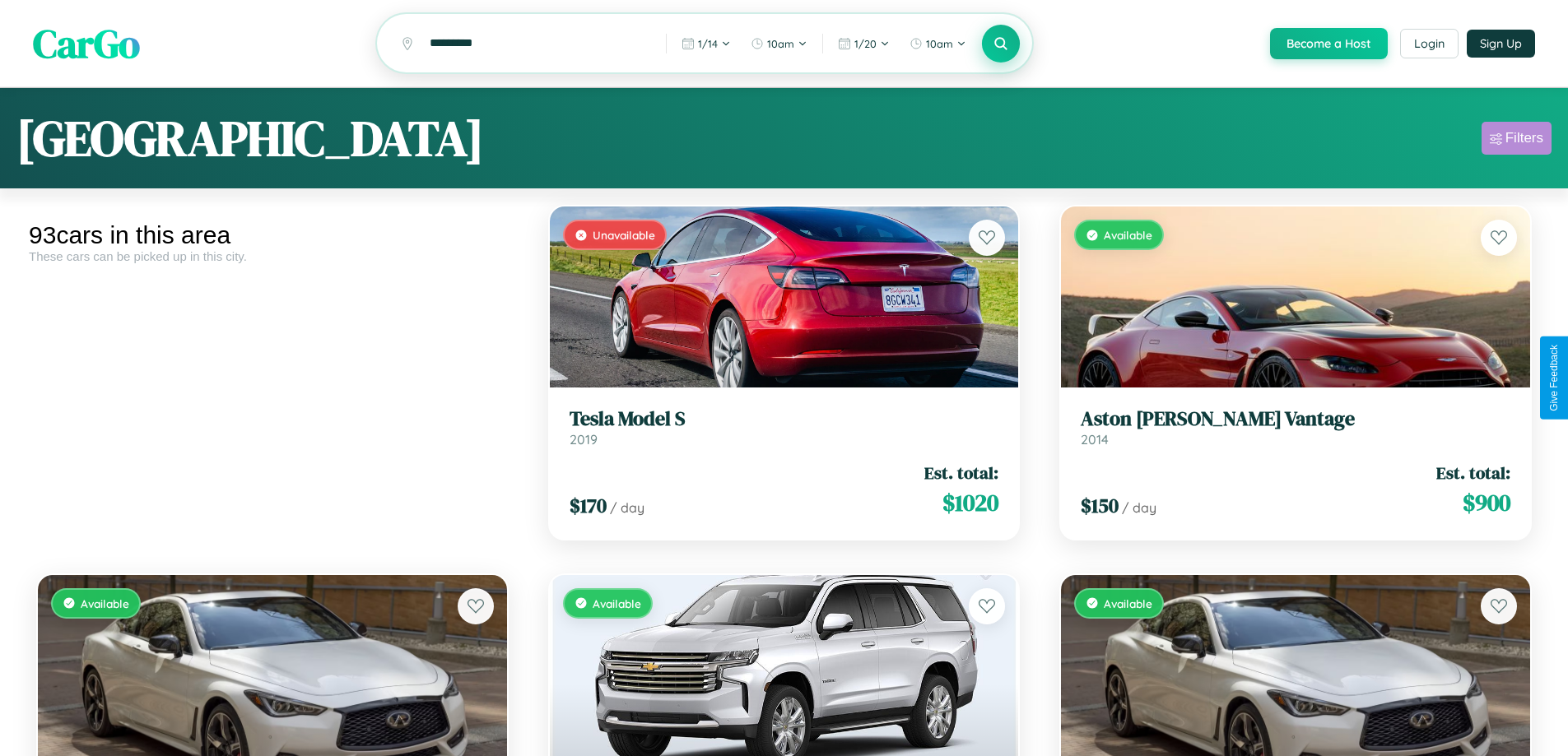
click at [1516, 141] on div "Filters" at bounding box center [1525, 138] width 38 height 16
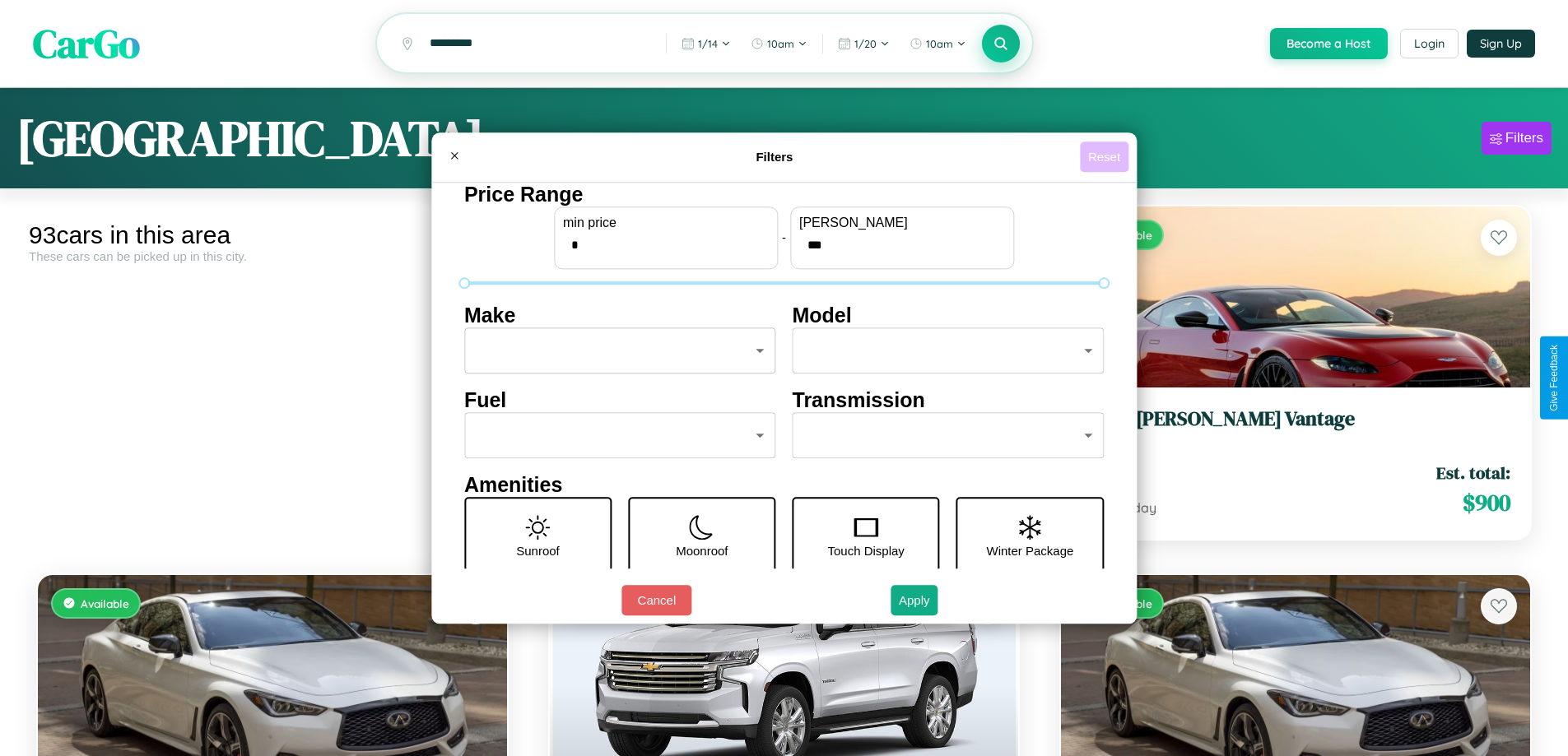
click at [1107, 156] on button "Reset" at bounding box center [1104, 157] width 49 height 31
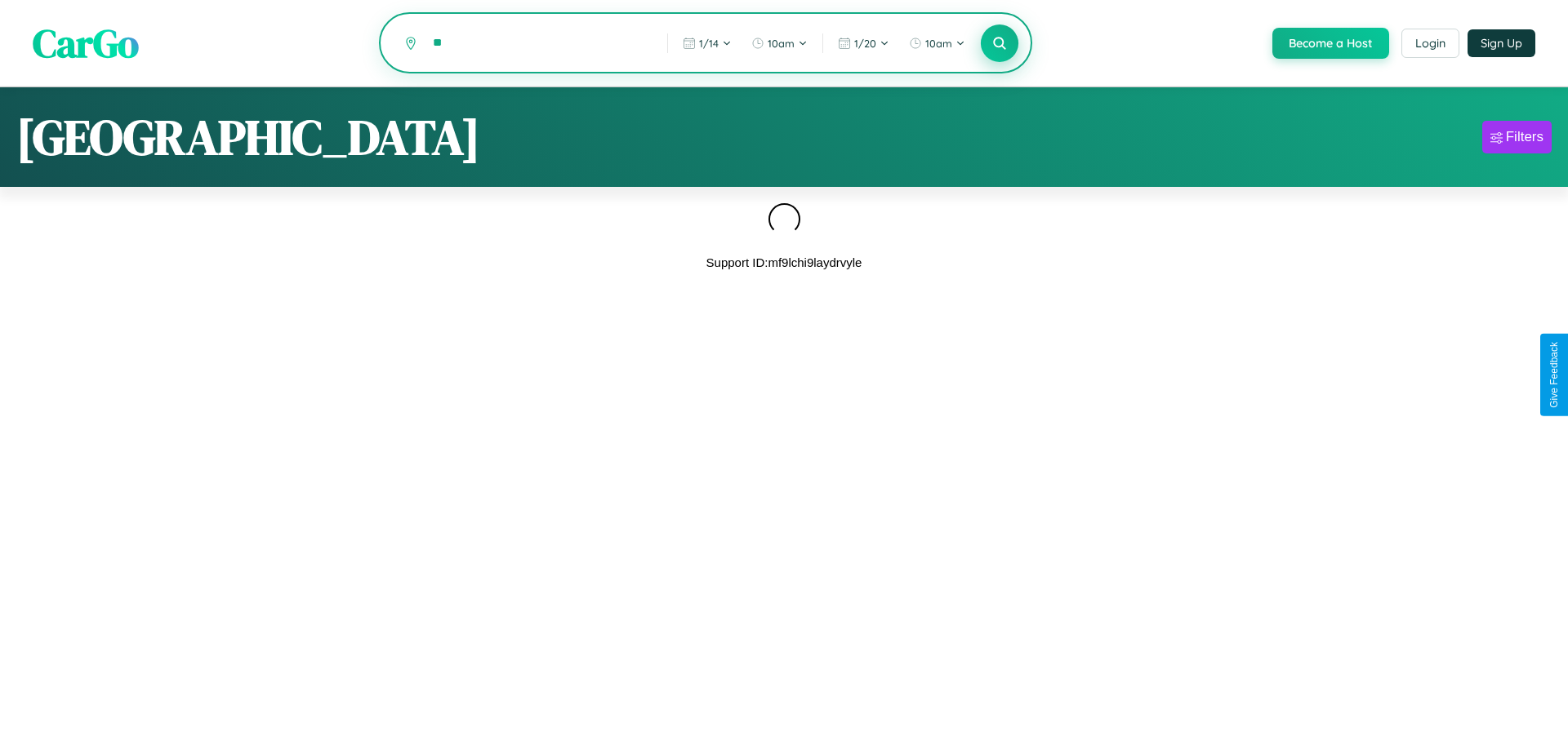
type input "*"
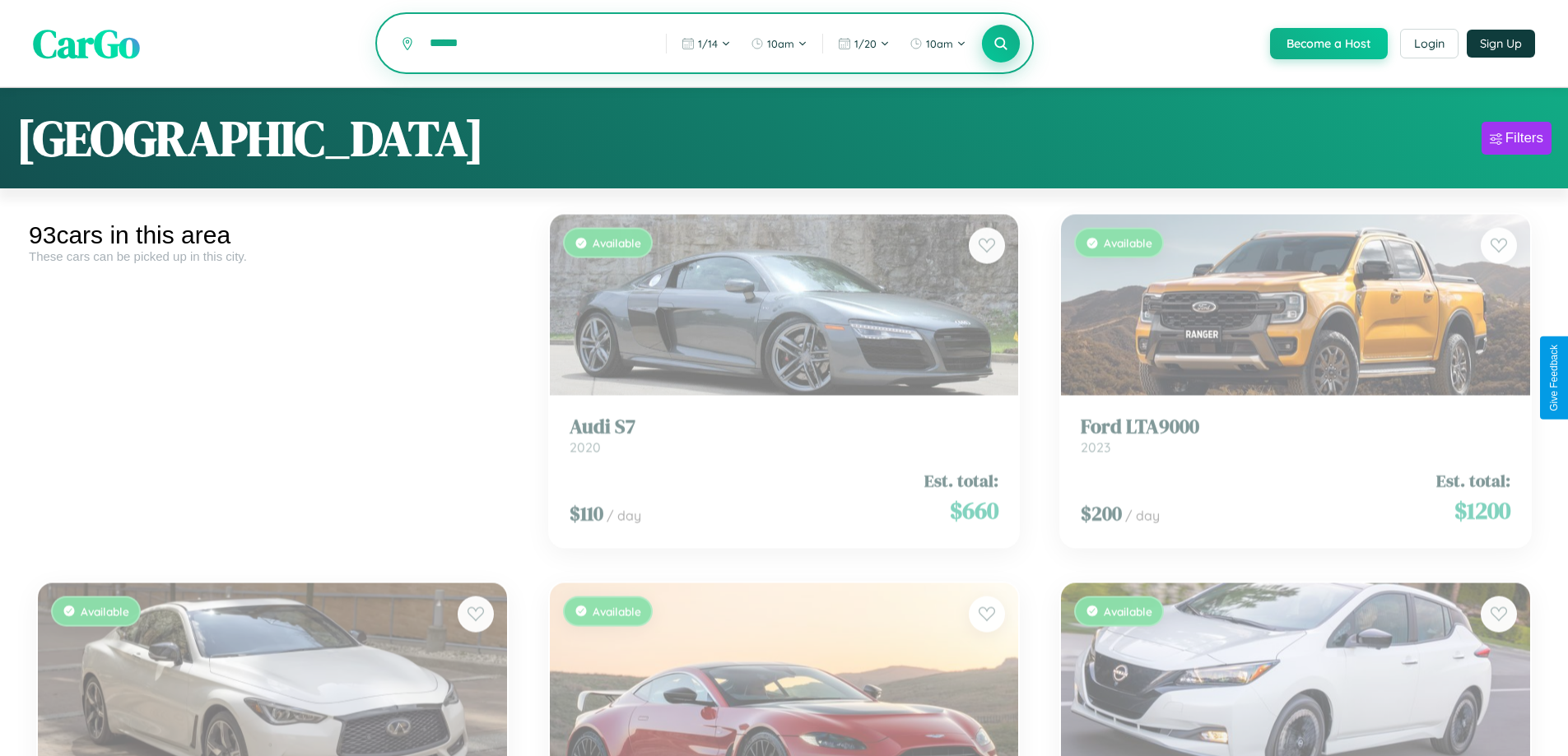
type input "******"
click at [1000, 44] on icon at bounding box center [1001, 43] width 15 height 15
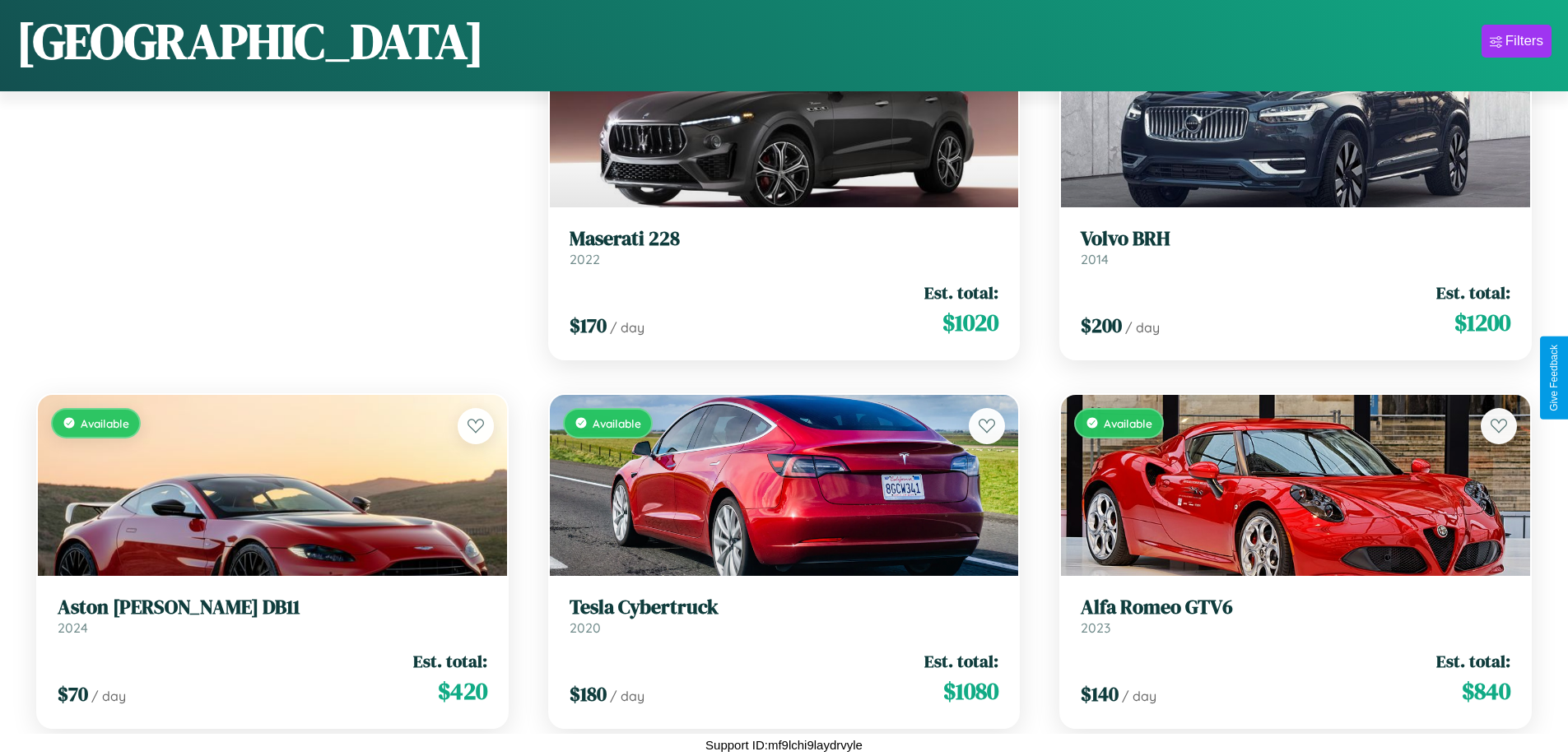
scroll to position [232, 0]
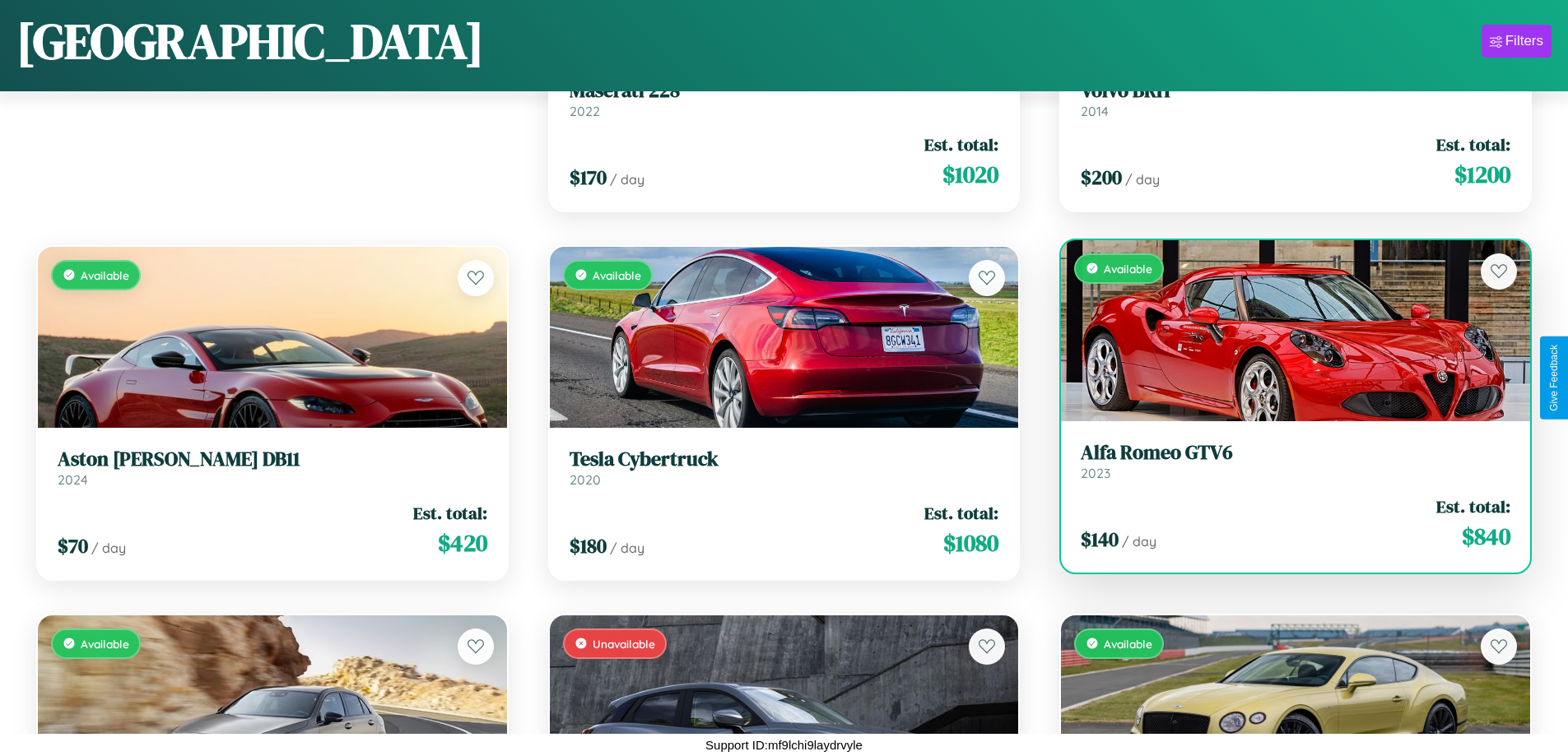
click at [1286, 461] on h3 "Alfa Romeo GTV6" at bounding box center [1295, 453] width 430 height 24
